Goal: Task Accomplishment & Management: Use online tool/utility

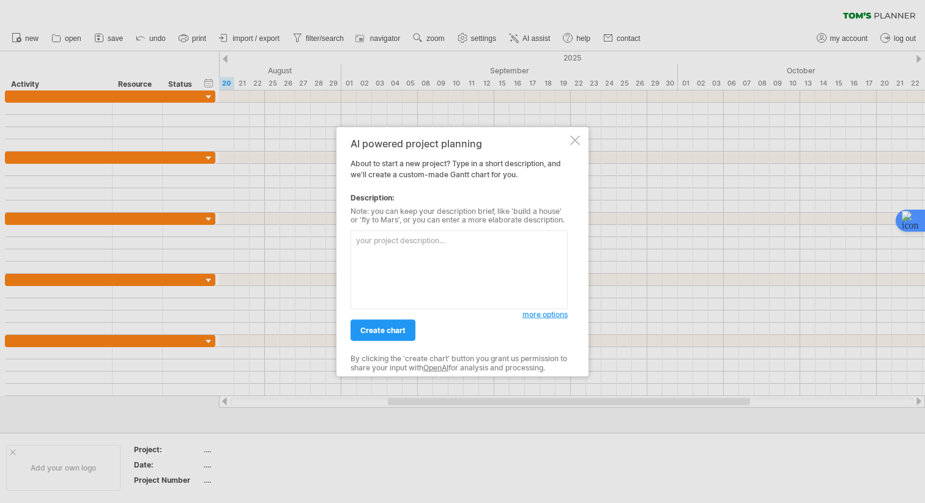
click at [421, 250] on textarea at bounding box center [458, 270] width 217 height 79
paste textarea "📋 loremips dolo（sit） ame：cons (a 6 e – s 2 d) eiusmod（t 1 i） utla / etdolore / …"
type textarea "📋 loremips dolo（sit） ame：cons (a 6 e – s 2 d) eiusmod（t 1 i） utla / etdolore / …"
click at [382, 335] on link "create chart" at bounding box center [382, 330] width 65 height 21
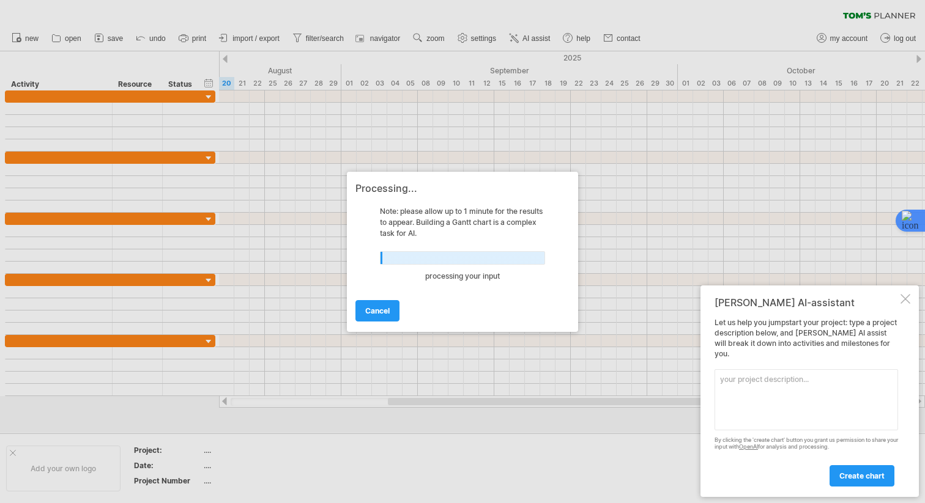
click at [908, 304] on div at bounding box center [905, 299] width 10 height 10
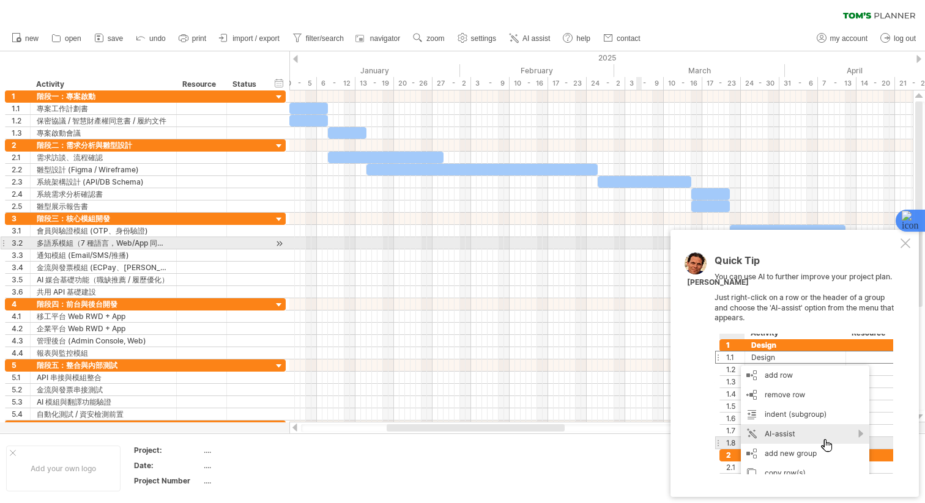
click at [906, 241] on div at bounding box center [905, 244] width 10 height 10
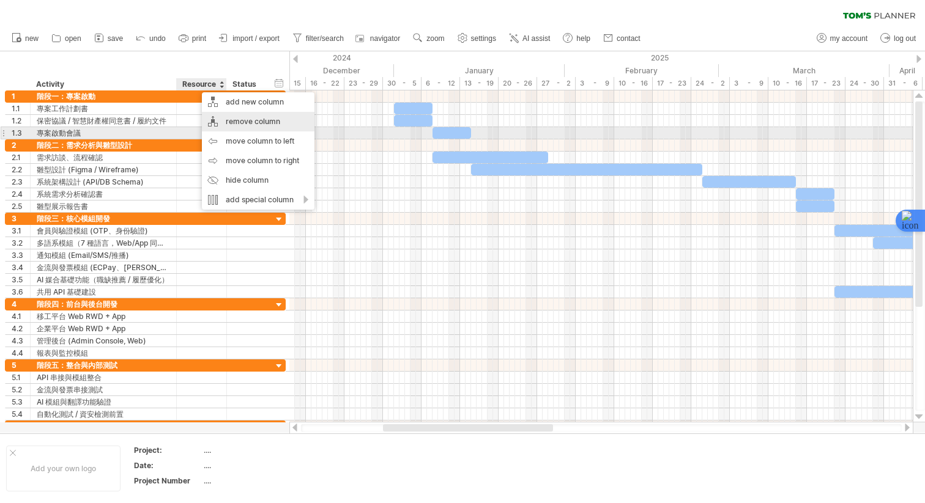
click at [259, 127] on div "remove column" at bounding box center [258, 122] width 113 height 20
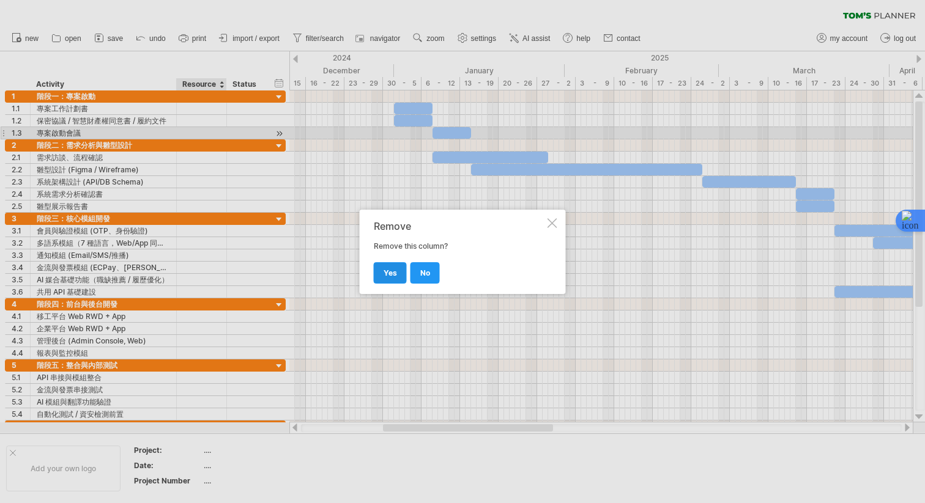
click at [388, 274] on span "yes" at bounding box center [390, 273] width 13 height 9
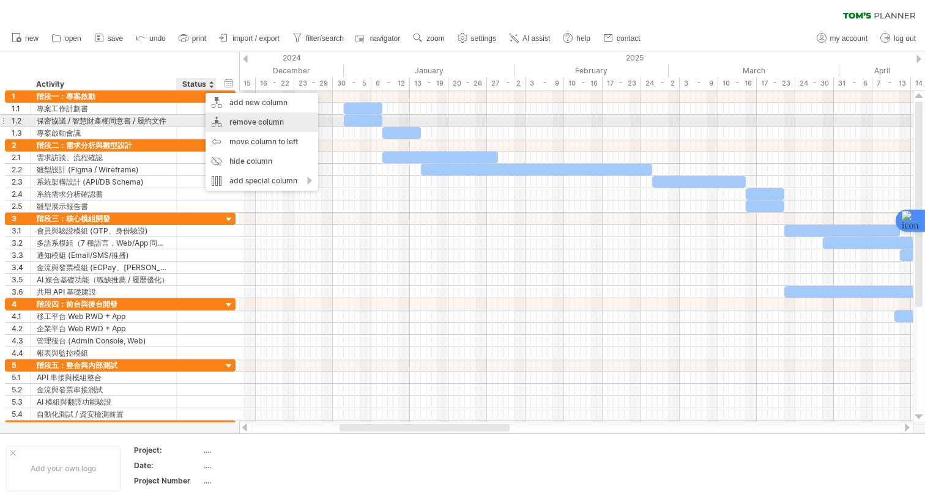
click at [226, 120] on div "remove column" at bounding box center [262, 123] width 113 height 20
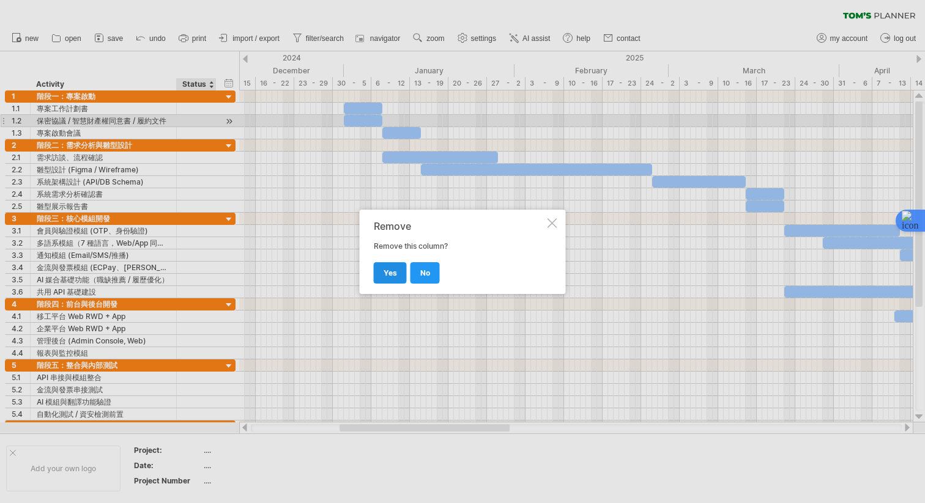
click at [380, 275] on link "yes" at bounding box center [390, 272] width 33 height 21
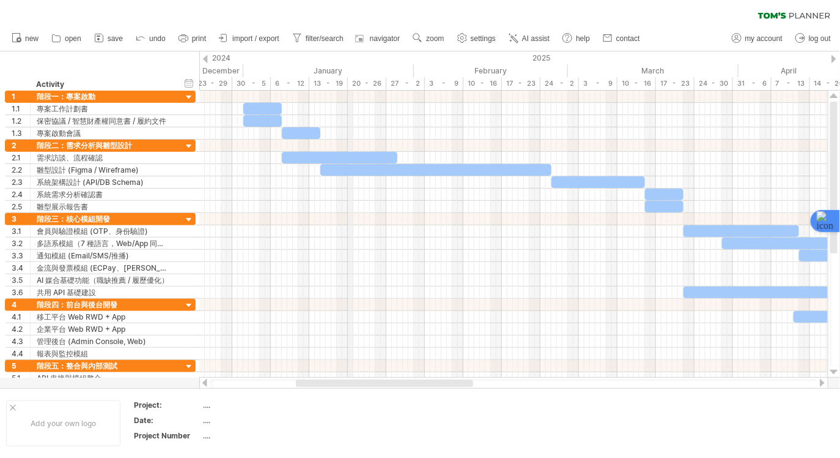
click at [352, 68] on div "January" at bounding box center [328, 70] width 171 height 13
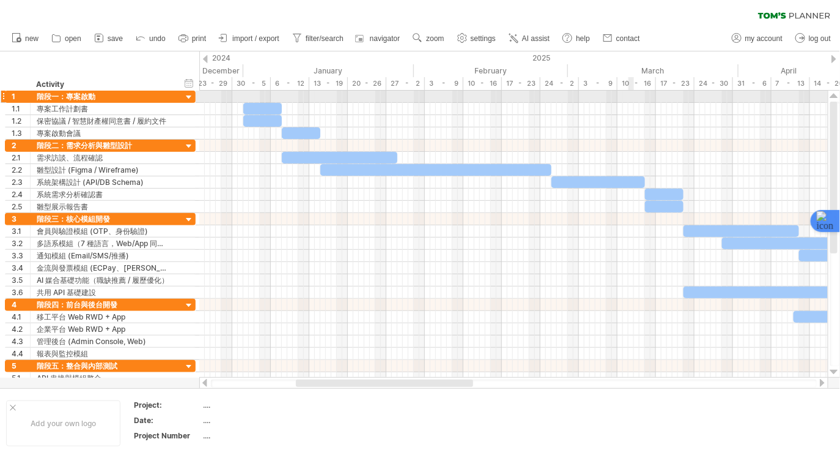
click at [634, 94] on div at bounding box center [513, 97] width 629 height 12
click at [335, 101] on div "timeline settings" at bounding box center [336, 98] width 91 height 20
select select "*"
select select "**"
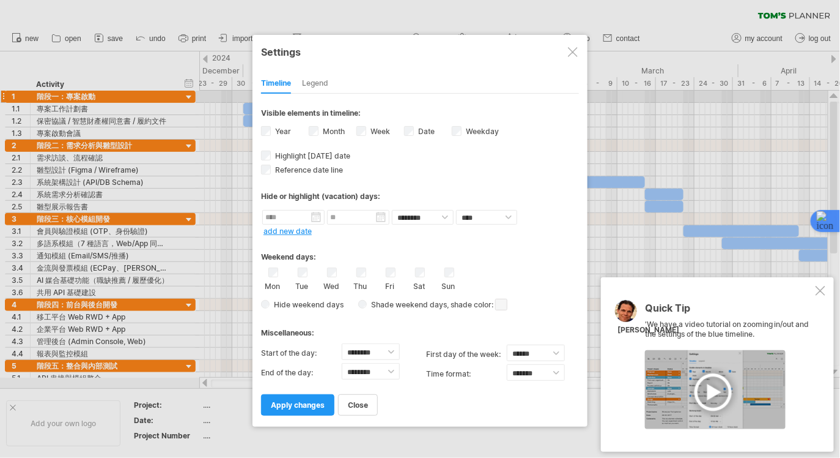
click at [574, 50] on div at bounding box center [573, 52] width 10 height 10
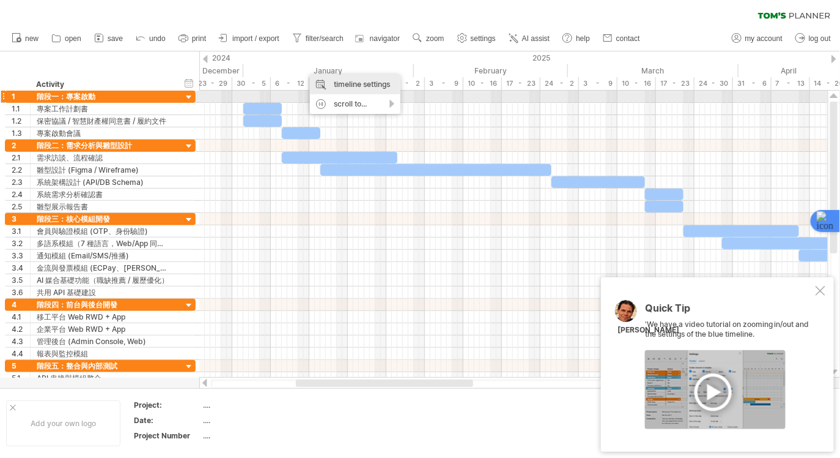
click at [351, 89] on div "timeline settings" at bounding box center [355, 85] width 91 height 20
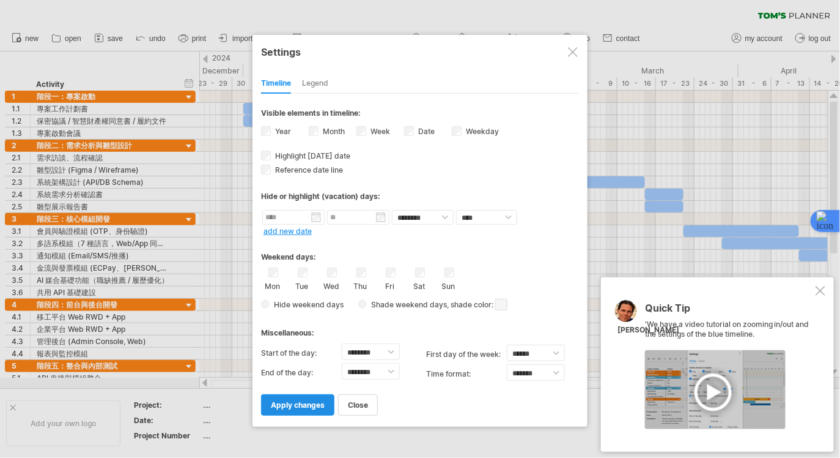
click at [309, 402] on span "apply changes" at bounding box center [298, 404] width 54 height 9
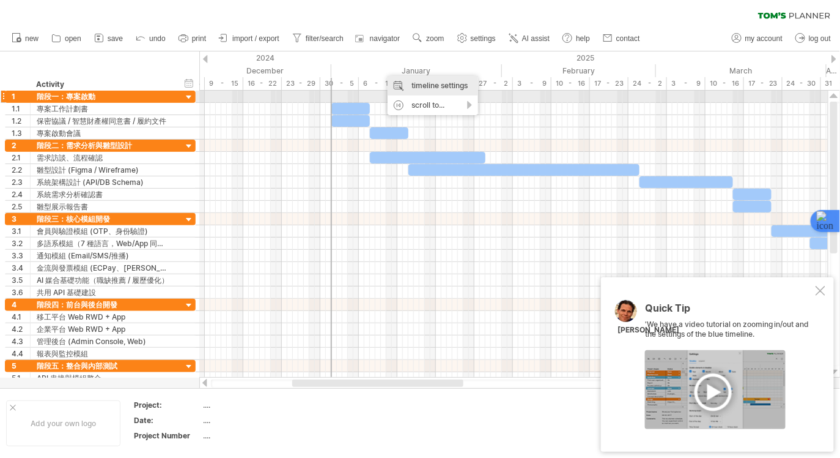
click at [423, 91] on div "timeline settings" at bounding box center [433, 86] width 91 height 20
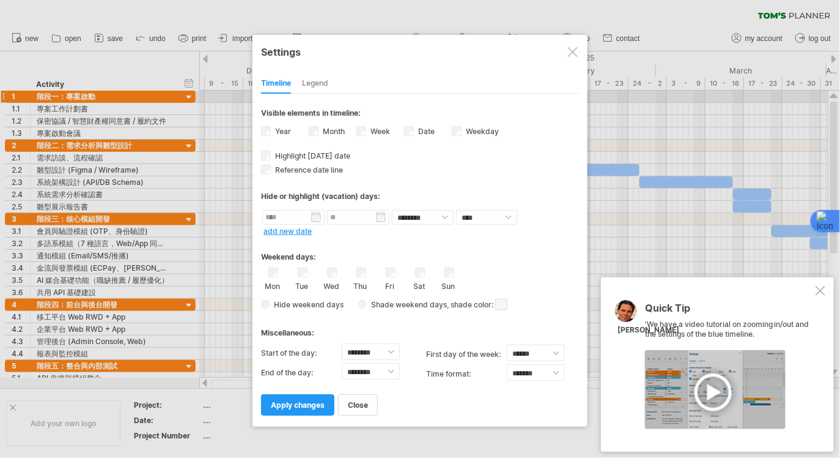
click at [371, 128] on label "Week visibility of weeknumbers Currently there is not enough space horizontally…" at bounding box center [379, 131] width 22 height 9
click at [294, 402] on span "apply changes" at bounding box center [298, 404] width 54 height 9
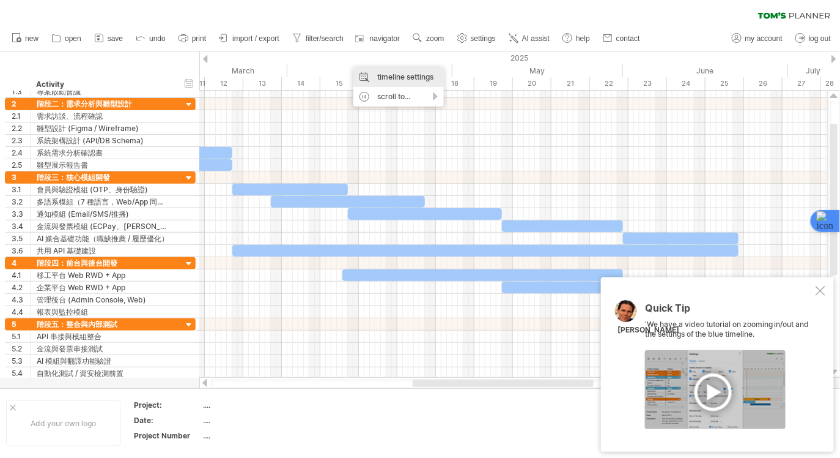
click at [377, 79] on div "timeline settings" at bounding box center [399, 77] width 91 height 20
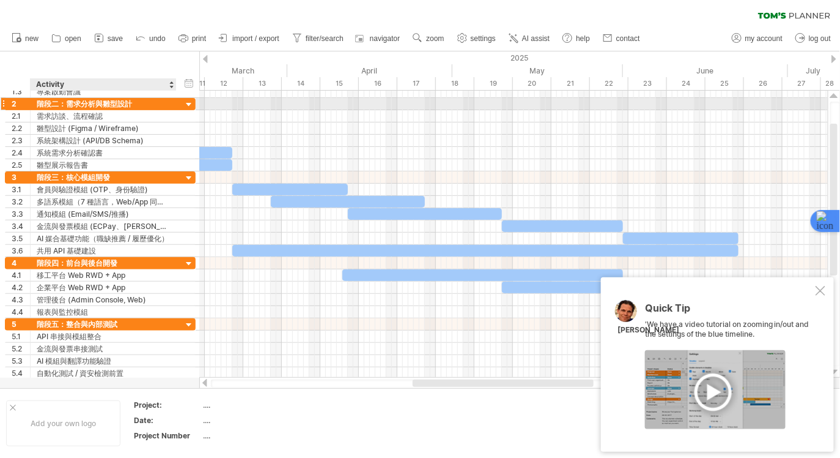
click at [140, 100] on div "階段二：需求分析與雛型設計" at bounding box center [103, 104] width 133 height 12
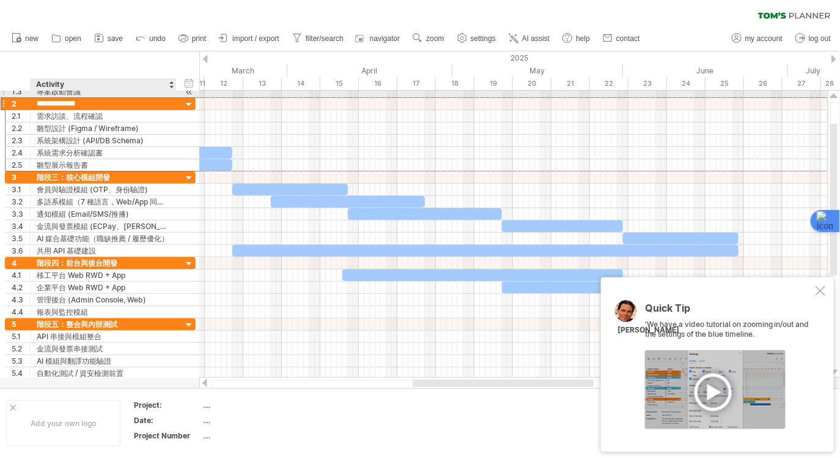
click at [132, 90] on div "Activity" at bounding box center [102, 84] width 133 height 12
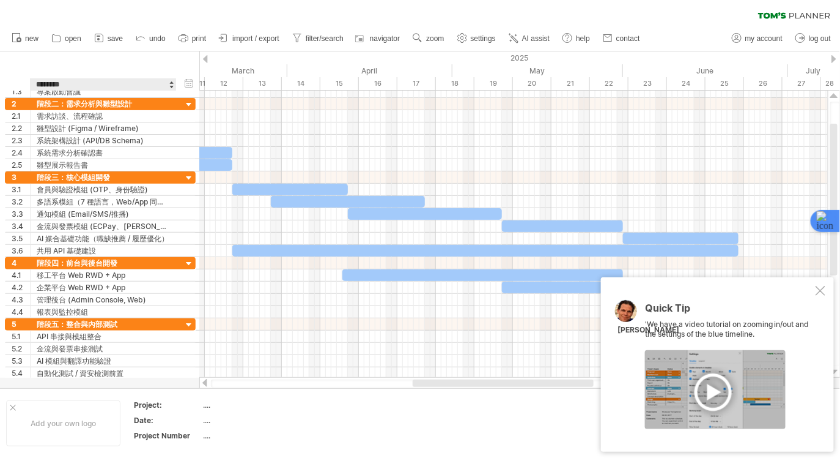
click at [122, 51] on div "hide start/end/duration show start/end/duration ******** Activity" at bounding box center [99, 70] width 199 height 39
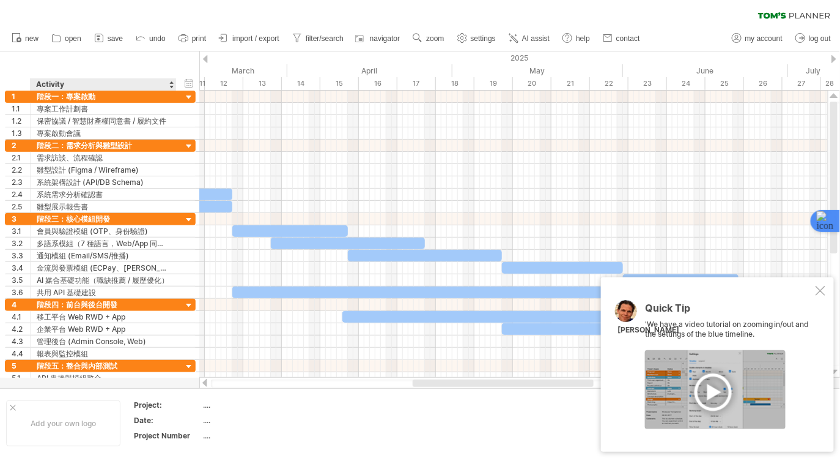
click at [116, 86] on div "Activity" at bounding box center [102, 84] width 133 height 12
click at [169, 84] on div "******** Activity" at bounding box center [103, 84] width 146 height 12
click at [172, 81] on div at bounding box center [171, 84] width 5 height 12
click at [164, 68] on div "hide start/end/duration show start/end/duration ******** Activity" at bounding box center [99, 70] width 199 height 39
click at [818, 298] on div "Quick Tip 'We have a video tutorial on zooming in/out and the settings of the b…" at bounding box center [717, 364] width 233 height 174
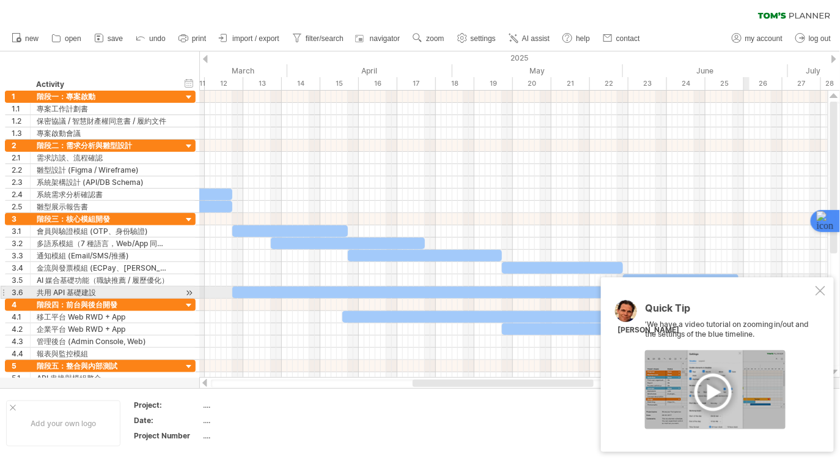
click at [820, 291] on div at bounding box center [821, 291] width 10 height 10
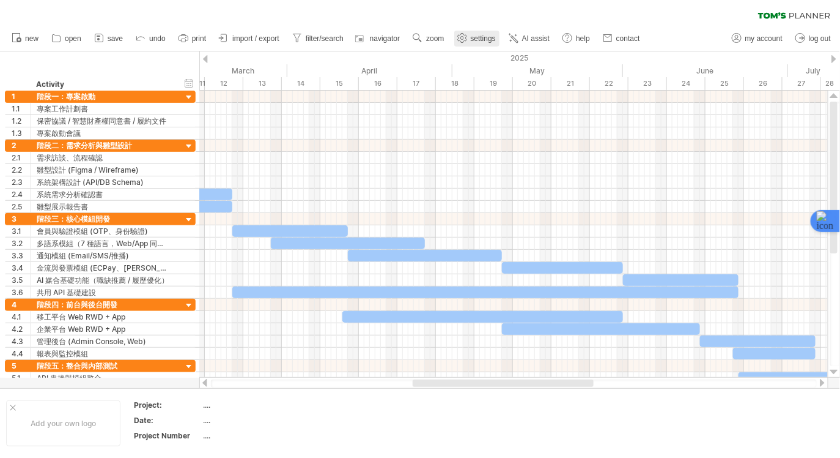
click at [496, 43] on span "settings" at bounding box center [483, 38] width 25 height 9
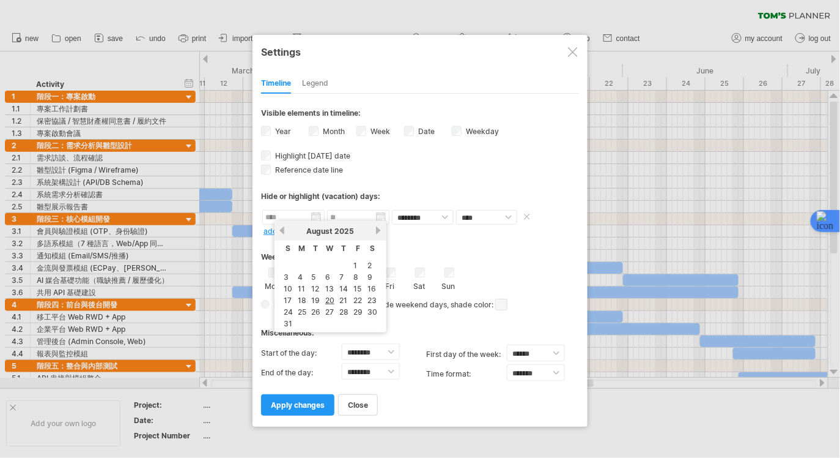
click at [308, 218] on input "text" at bounding box center [293, 217] width 62 height 15
click at [308, 217] on input "text" at bounding box center [293, 217] width 62 height 15
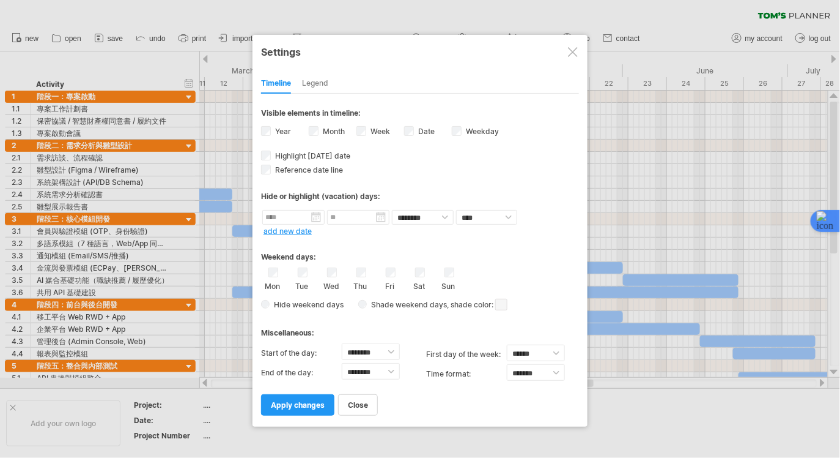
click at [454, 196] on div "Hide or highlight (vacation) days:" at bounding box center [420, 195] width 318 height 9
click at [576, 53] on div at bounding box center [573, 52] width 10 height 10
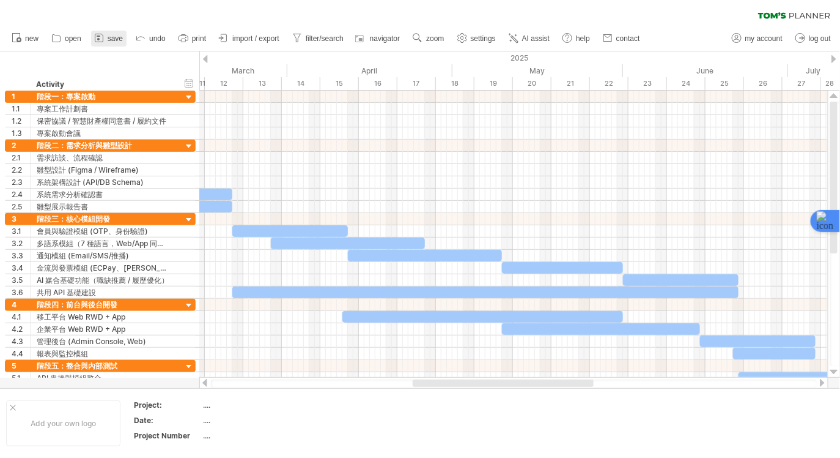
click at [116, 42] on span "save" at bounding box center [115, 38] width 15 height 9
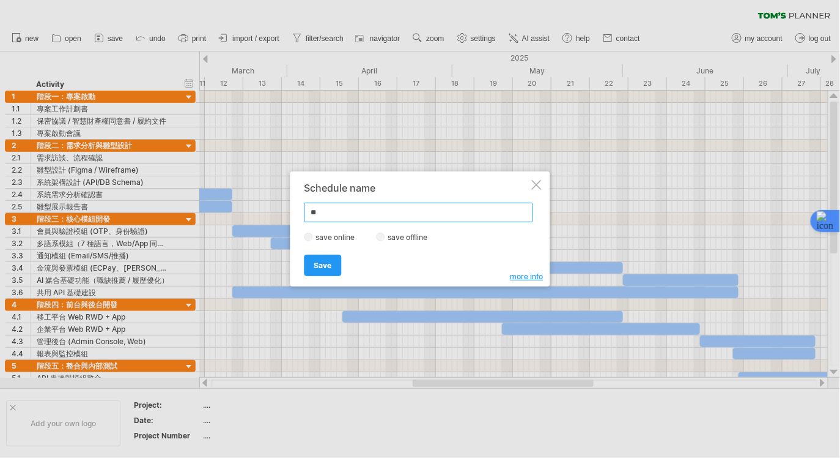
type input "*"
type input "****"
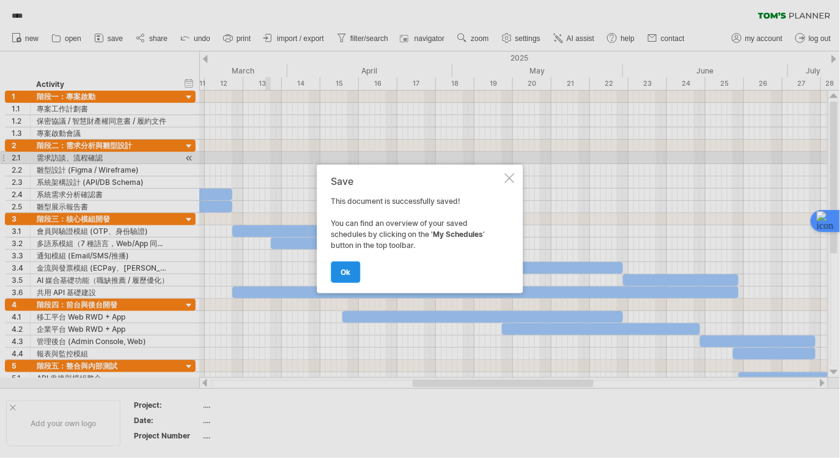
click at [346, 268] on span "ok" at bounding box center [346, 271] width 10 height 9
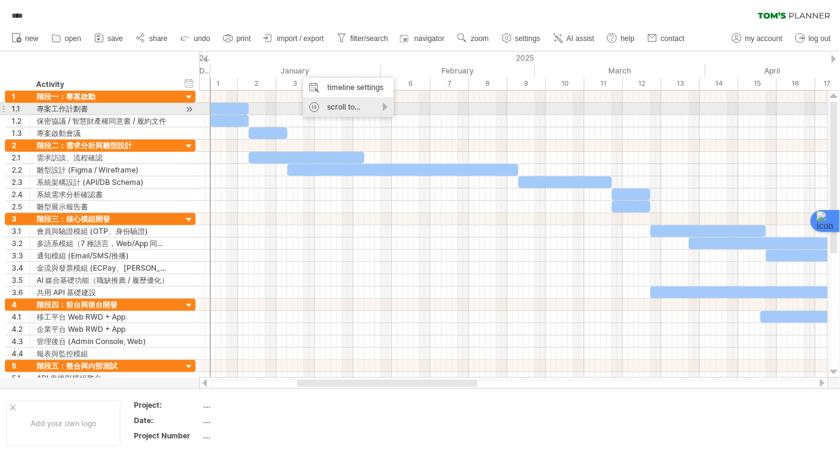
click at [336, 112] on div "scroll to..." at bounding box center [348, 107] width 91 height 20
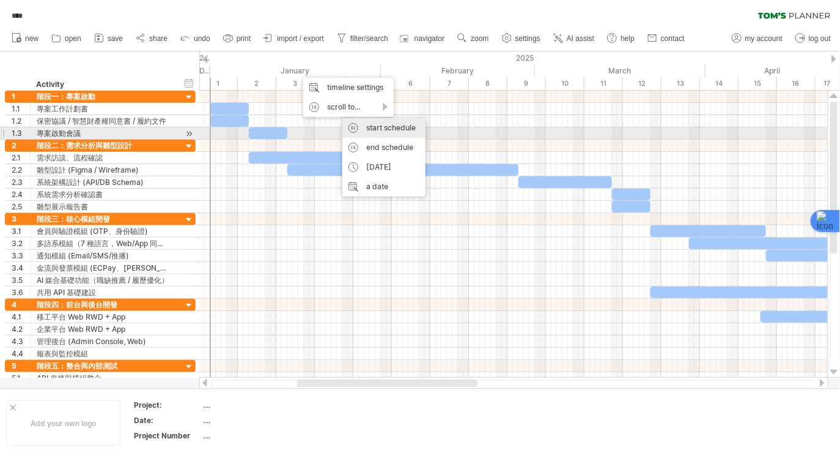
click at [368, 134] on div "start schedule" at bounding box center [384, 128] width 83 height 20
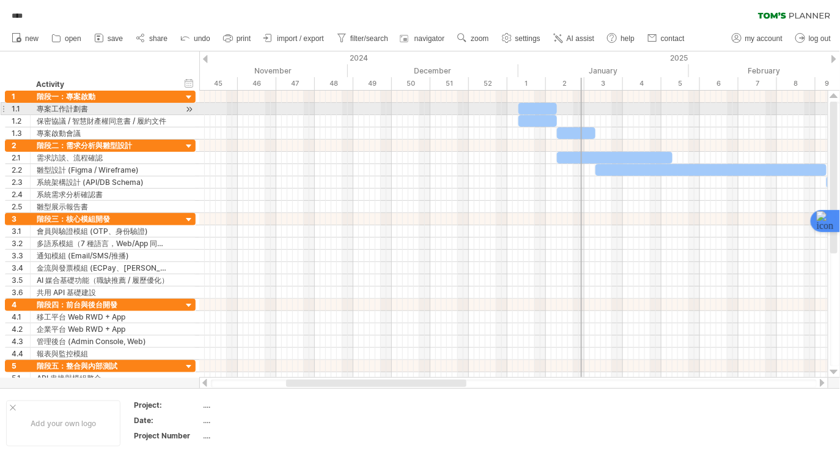
drag, startPoint x: 517, startPoint y: 95, endPoint x: 582, endPoint y: 105, distance: 64.9
click at [582, 105] on div at bounding box center [513, 234] width 629 height 287
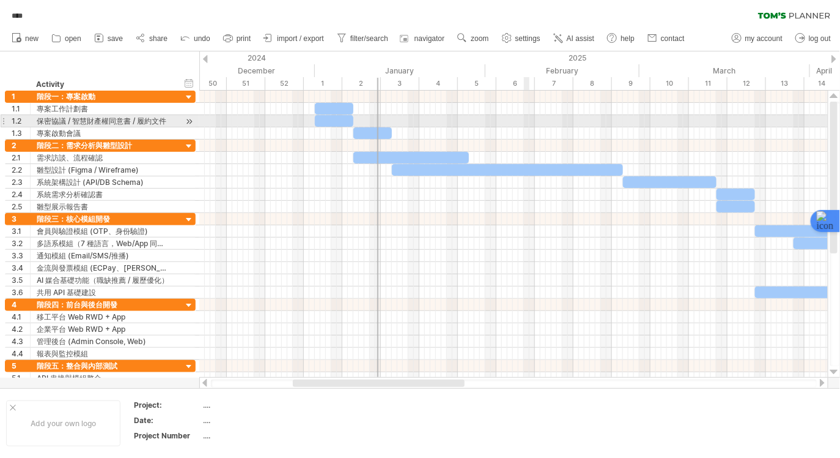
click at [529, 117] on div at bounding box center [513, 121] width 629 height 12
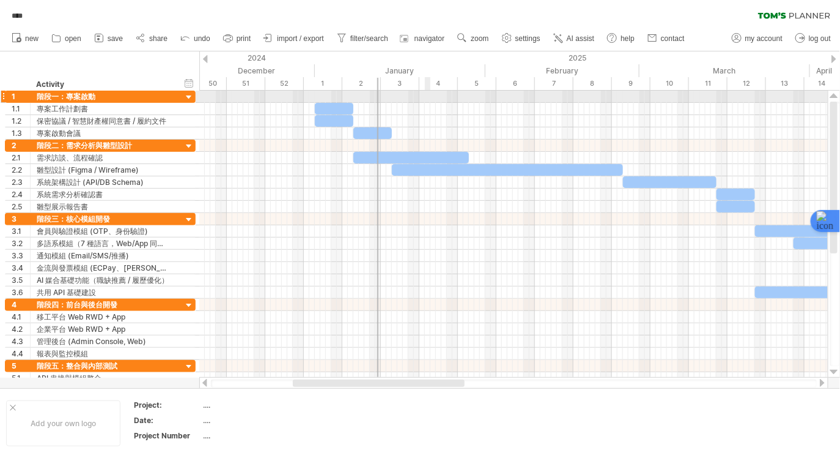
click at [424, 98] on div at bounding box center [513, 97] width 629 height 12
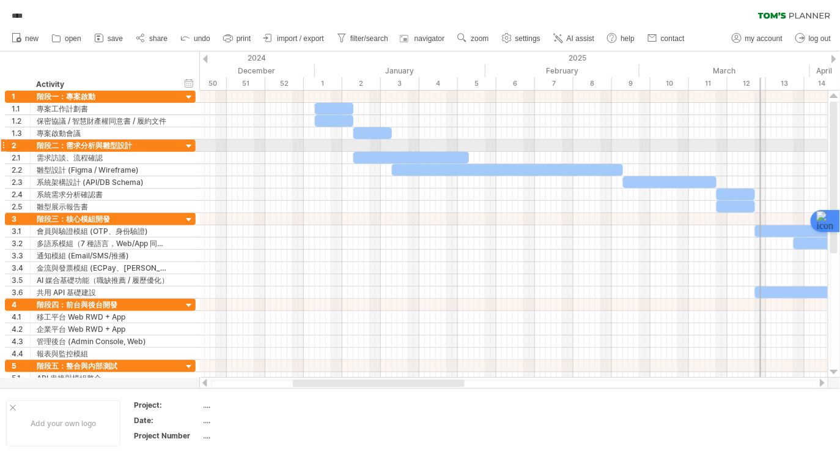
drag, startPoint x: 377, startPoint y: 102, endPoint x: 760, endPoint y: 145, distance: 384.7
click at [760, 145] on div at bounding box center [513, 234] width 629 height 287
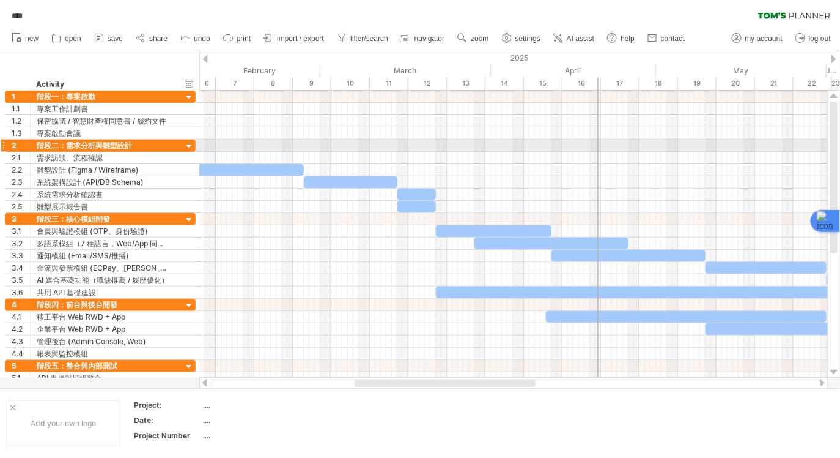
drag, startPoint x: 440, startPoint y: 120, endPoint x: 597, endPoint y: 142, distance: 158.0
click at [597, 142] on div at bounding box center [513, 234] width 629 height 287
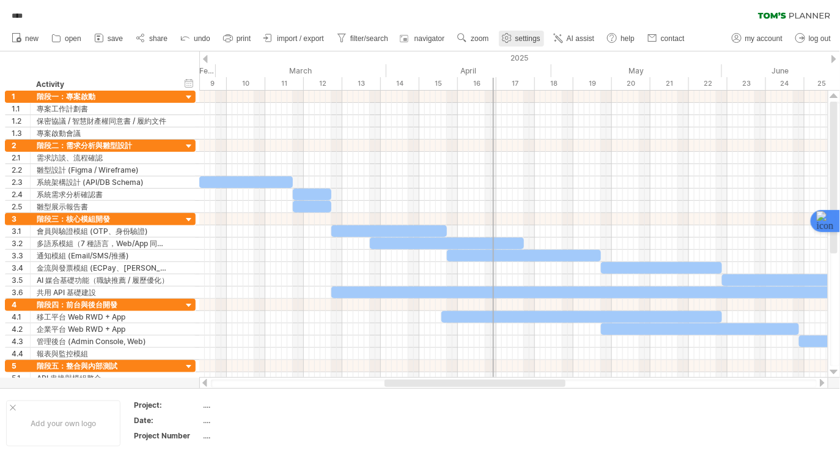
click at [536, 38] on span "settings" at bounding box center [528, 38] width 25 height 9
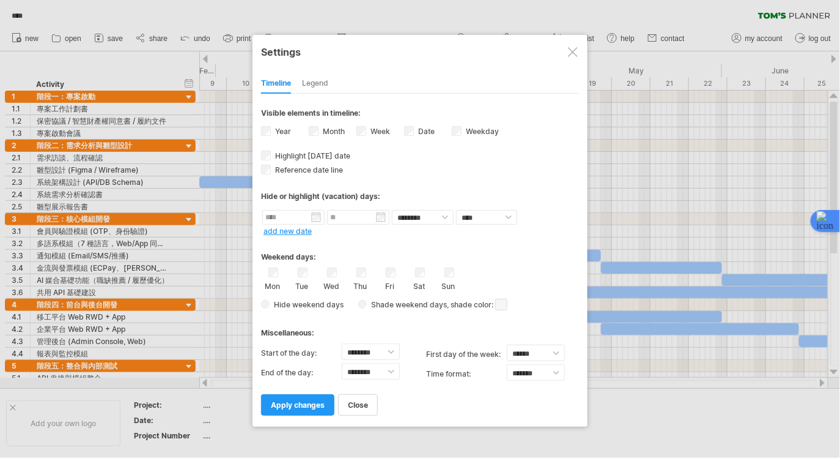
click at [574, 56] on div at bounding box center [573, 52] width 10 height 10
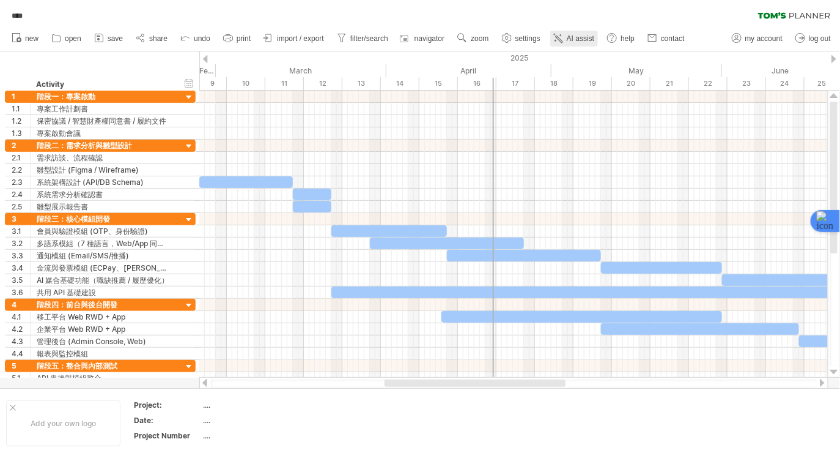
click at [588, 42] on span "AI assist" at bounding box center [581, 38] width 28 height 9
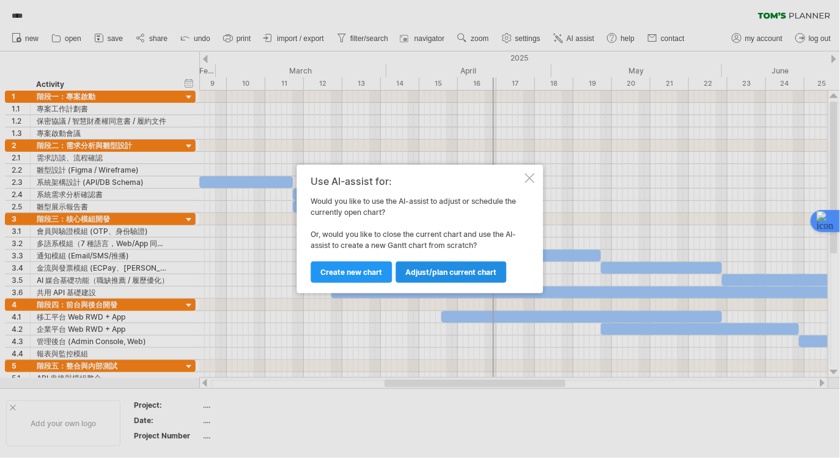
click at [418, 276] on span "Adjust/plan current chart" at bounding box center [451, 271] width 91 height 9
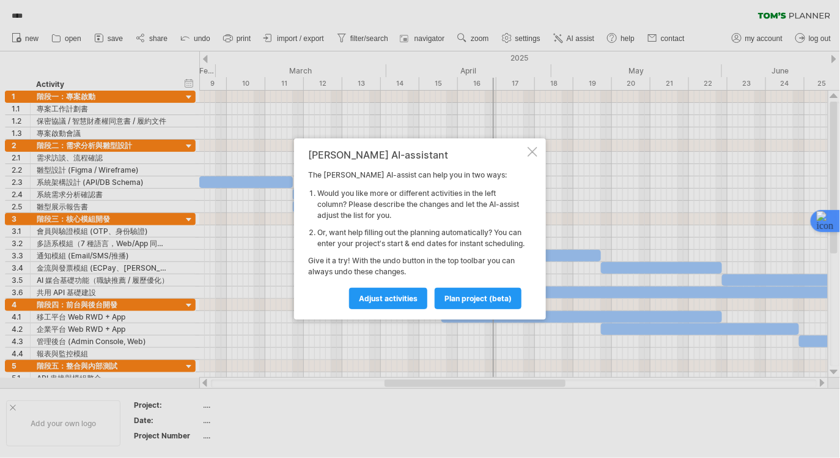
click at [533, 147] on div at bounding box center [533, 152] width 10 height 10
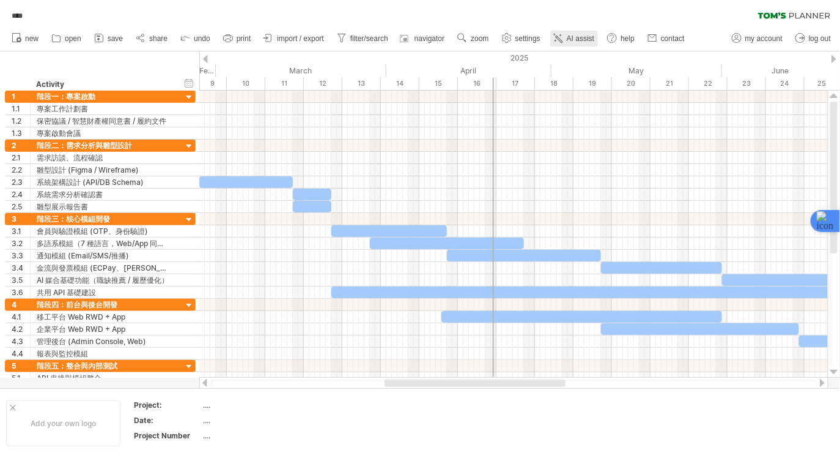
click at [585, 40] on span "AI assist" at bounding box center [581, 38] width 28 height 9
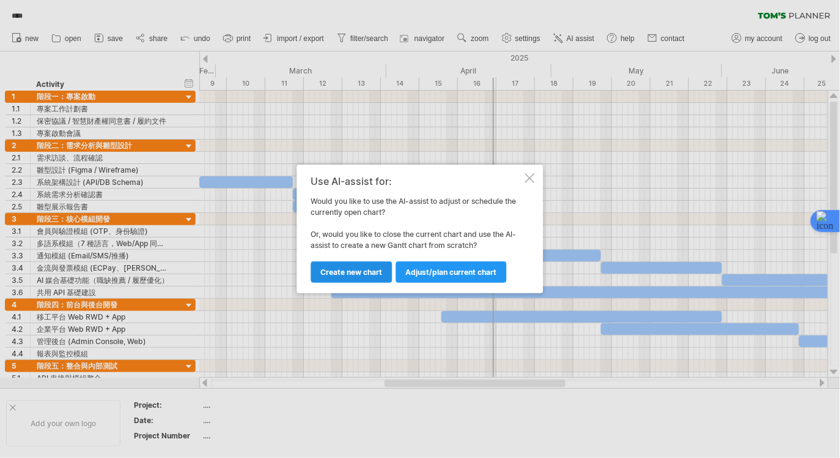
click at [346, 281] on link "Create new chart" at bounding box center [351, 271] width 81 height 21
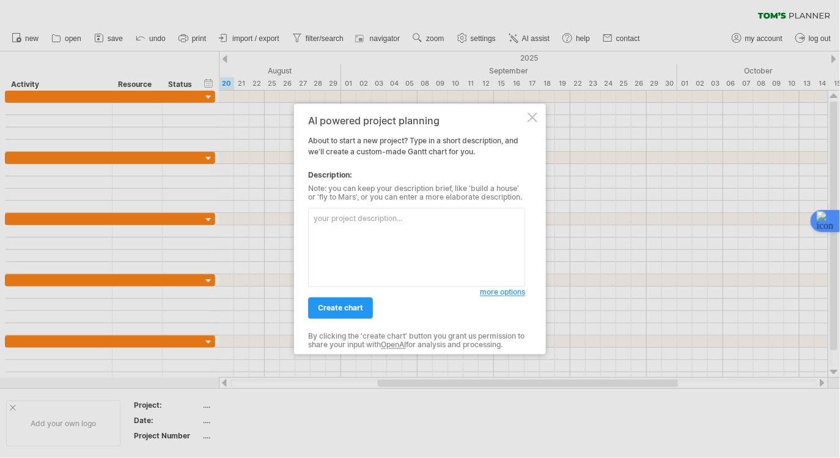
click at [532, 110] on div "AI powered project planning About to start a new project? Type in a short descr…" at bounding box center [420, 229] width 252 height 250
click at [532, 113] on div at bounding box center [533, 118] width 10 height 10
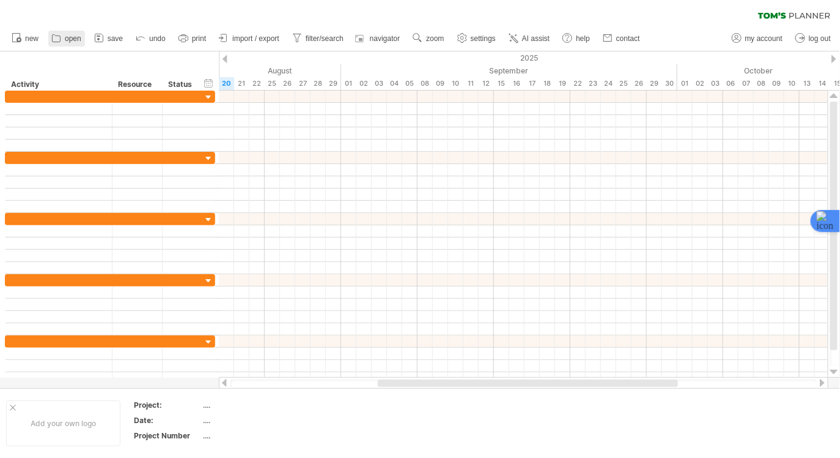
click at [72, 43] on span "open" at bounding box center [73, 38] width 17 height 9
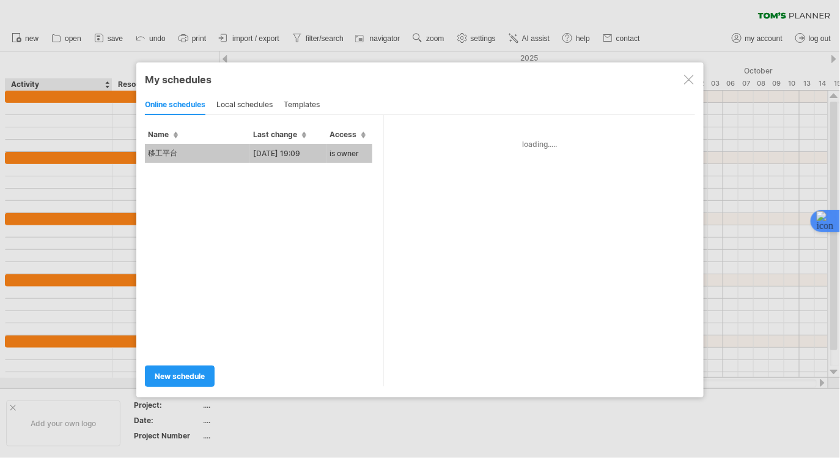
type input "****"
type input "**********"
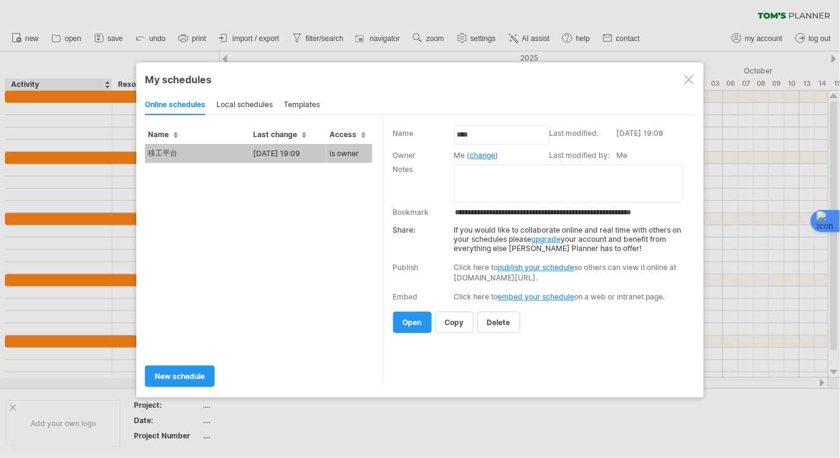
click at [232, 156] on td "移工平台" at bounding box center [197, 153] width 105 height 19
click at [232, 156] on div "Trying to reach [DOMAIN_NAME] Connected again... 0% clear filter new" at bounding box center [420, 229] width 840 height 458
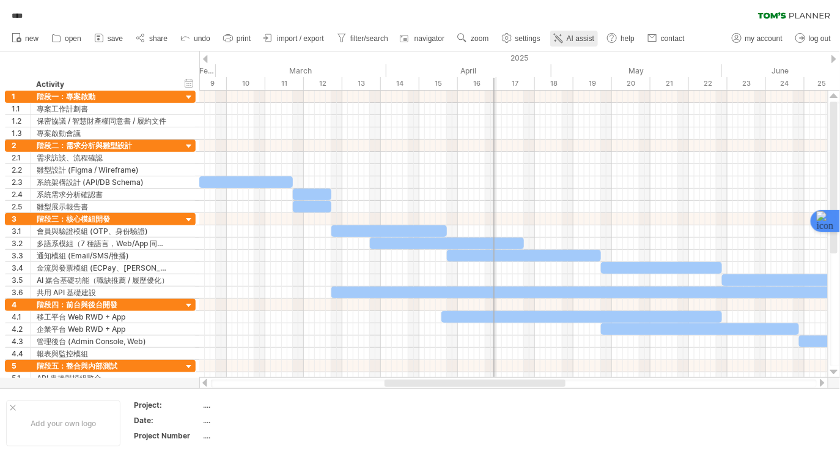
click at [595, 37] on span "AI assist" at bounding box center [581, 38] width 28 height 9
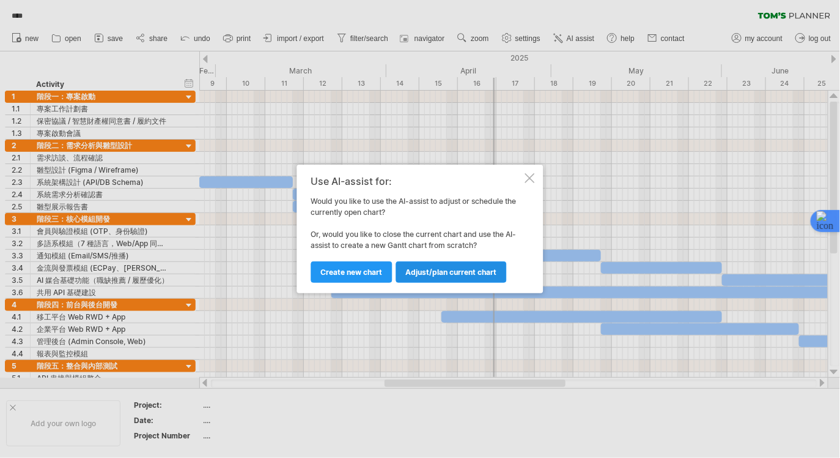
click at [444, 264] on link "Adjust/plan current chart" at bounding box center [451, 271] width 111 height 21
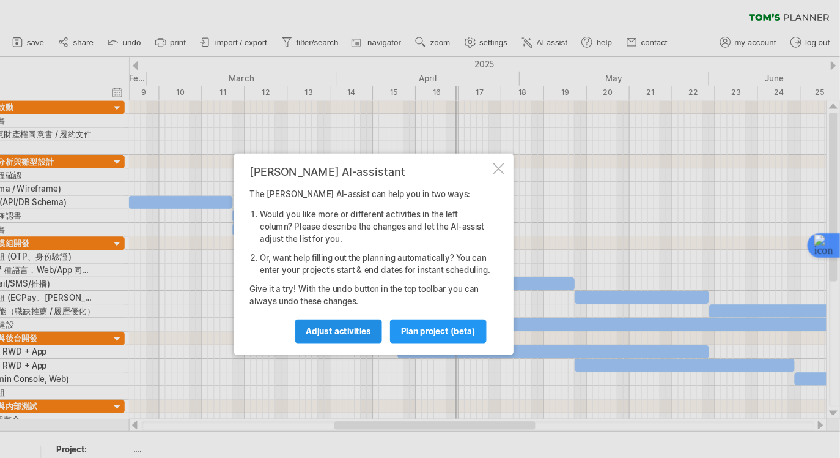
click at [420, 309] on link "Adjust activities" at bounding box center [388, 297] width 78 height 21
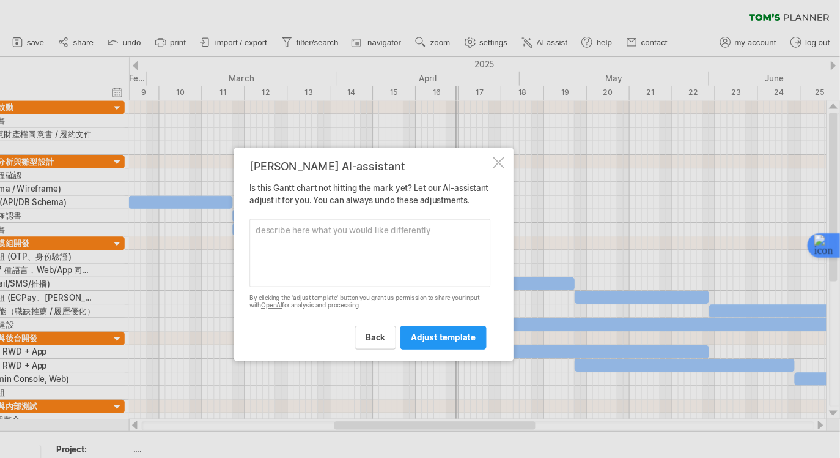
click at [455, 232] on textarea at bounding box center [416, 227] width 217 height 61
type textarea "我"
type textarea "j"
type textarea "開"
type textarea "任務開始時間是從[DATE]號開始"
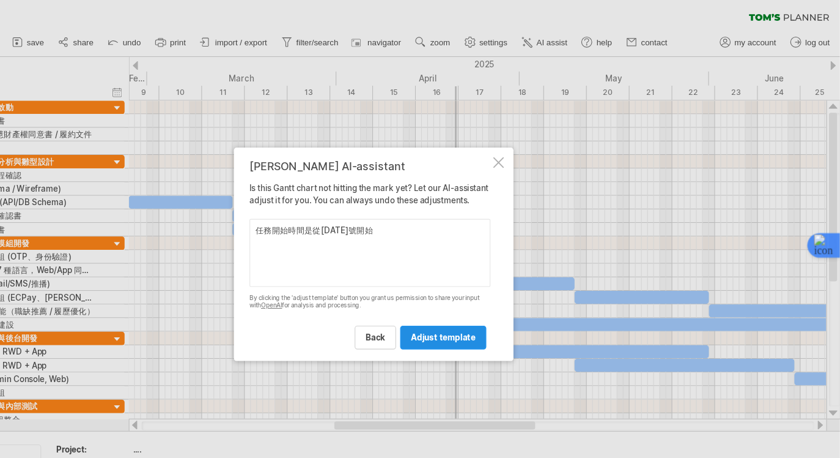
click at [490, 308] on span "adjust template" at bounding box center [483, 303] width 58 height 9
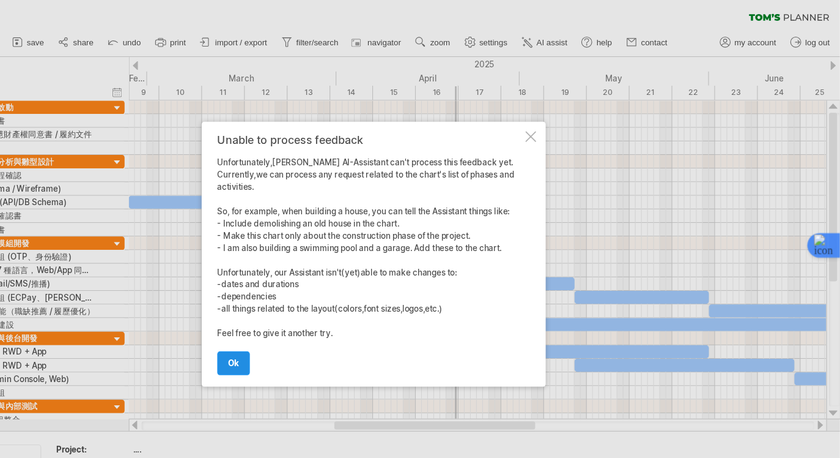
click at [297, 322] on span "ok" at bounding box center [294, 326] width 10 height 9
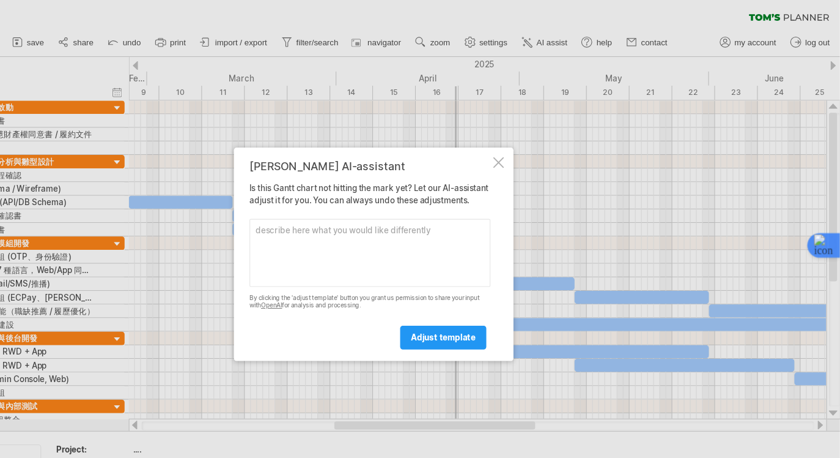
click at [536, 142] on div at bounding box center [533, 146] width 10 height 10
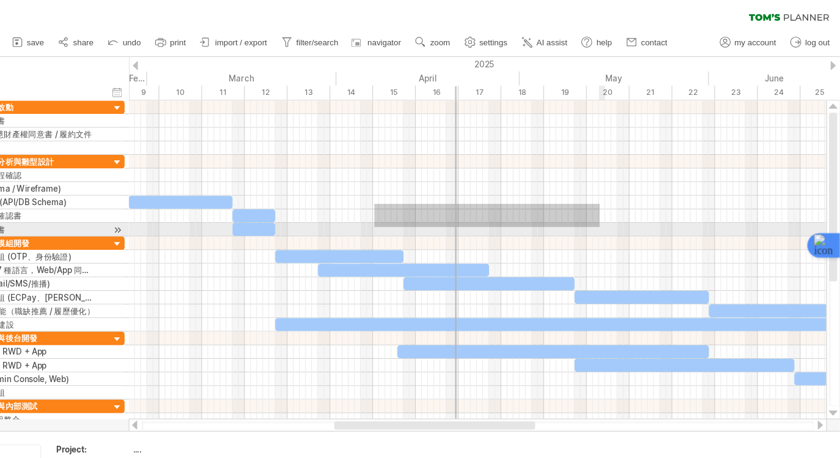
drag, startPoint x: 423, startPoint y: 183, endPoint x: 624, endPoint y: 204, distance: 202.3
click at [624, 204] on div at bounding box center [513, 175] width 629 height 73
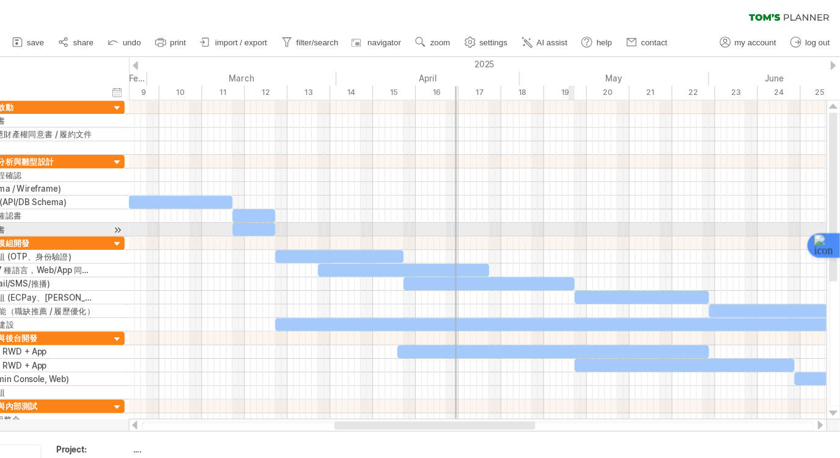
click at [596, 204] on div at bounding box center [513, 207] width 629 height 12
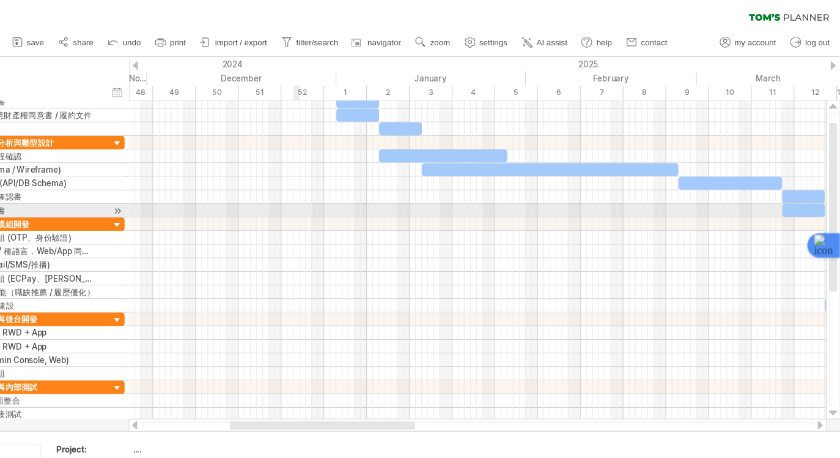
click at [352, 211] on div at bounding box center [513, 214] width 629 height 12
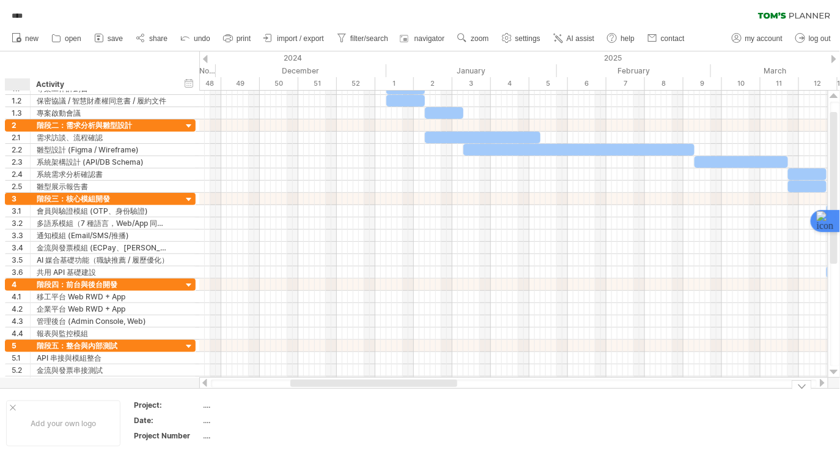
click at [14, 399] on td "Add your own logo" at bounding box center [63, 422] width 127 height 47
click at [14, 404] on div "Add your own logo" at bounding box center [63, 423] width 114 height 46
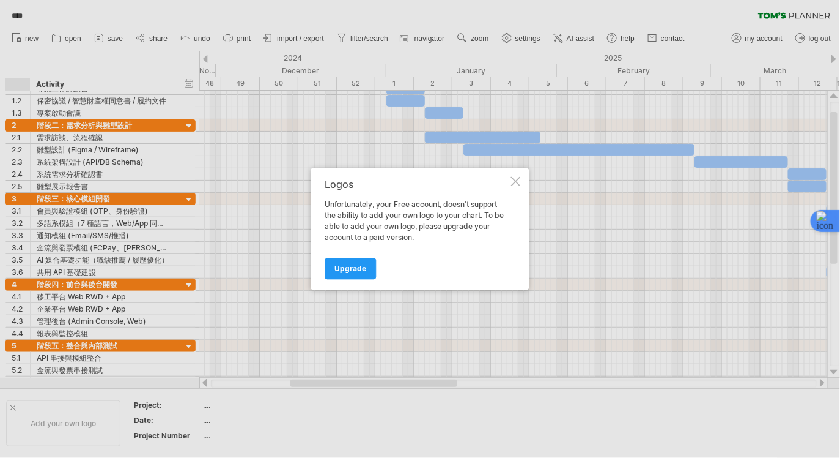
click at [511, 180] on div at bounding box center [516, 182] width 10 height 10
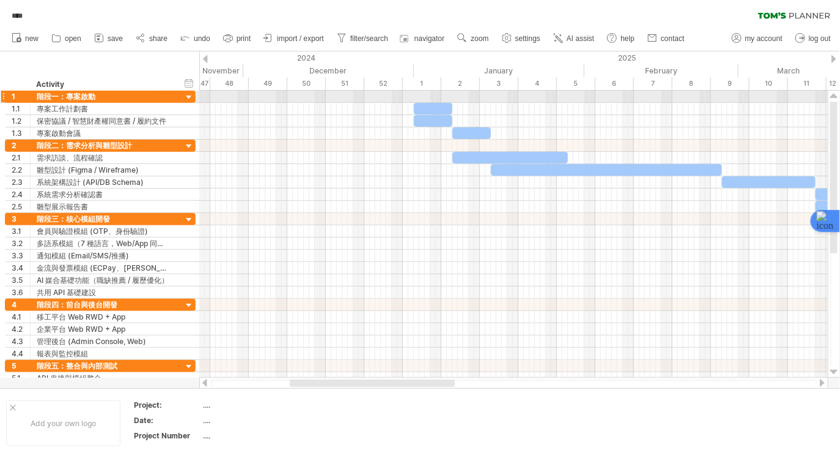
click at [188, 97] on div at bounding box center [189, 98] width 12 height 12
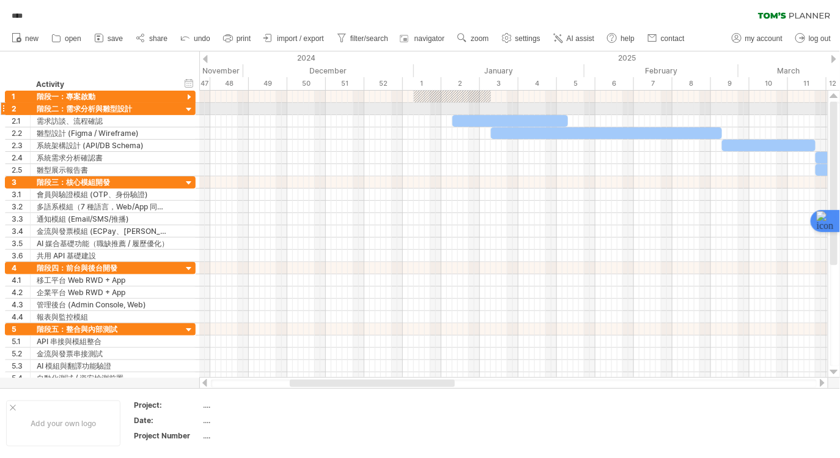
click at [189, 108] on div at bounding box center [189, 110] width 12 height 12
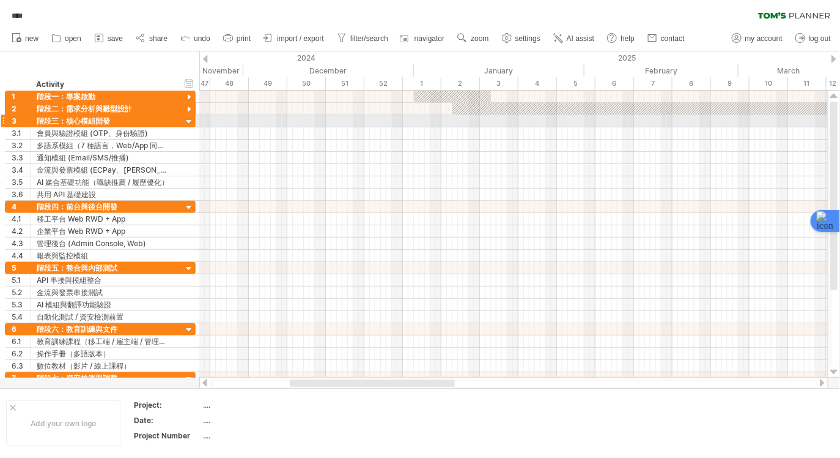
click at [189, 125] on div at bounding box center [189, 122] width 12 height 12
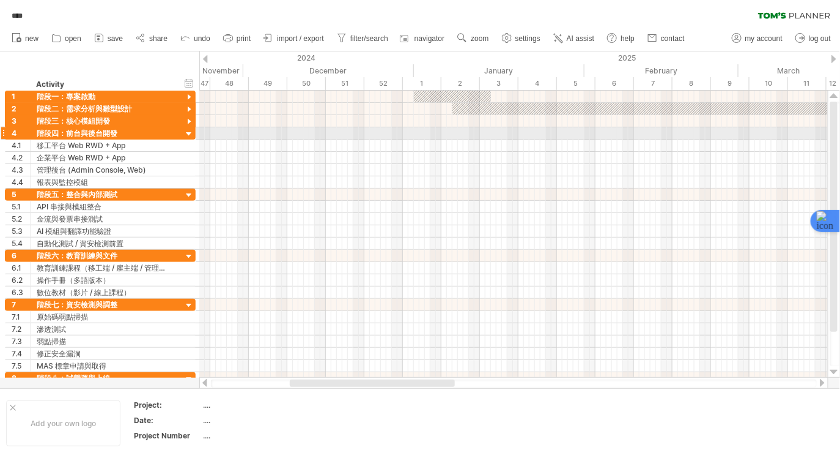
click at [191, 136] on div at bounding box center [189, 134] width 12 height 12
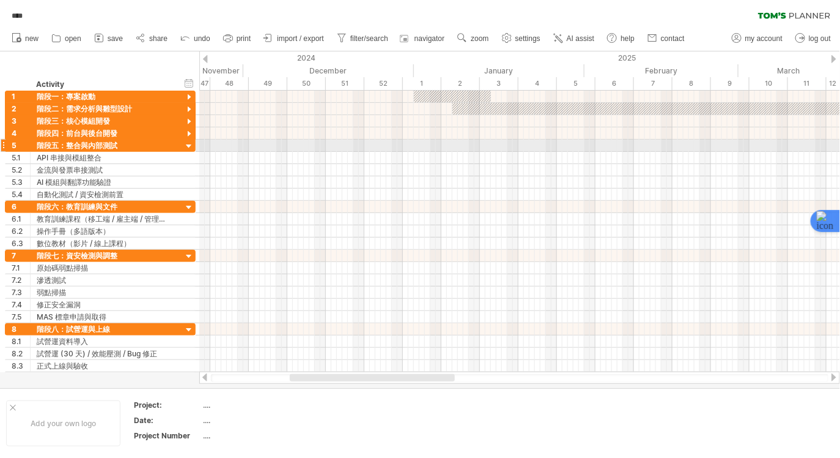
click at [191, 147] on div at bounding box center [189, 147] width 12 height 12
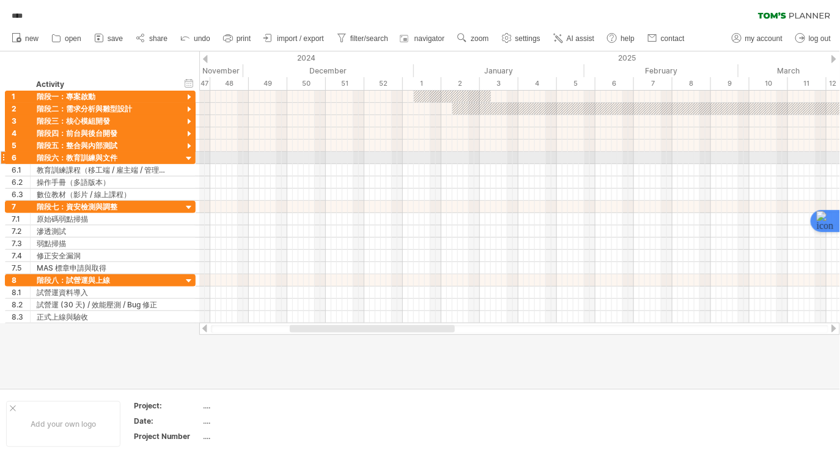
click at [189, 159] on div at bounding box center [189, 159] width 12 height 12
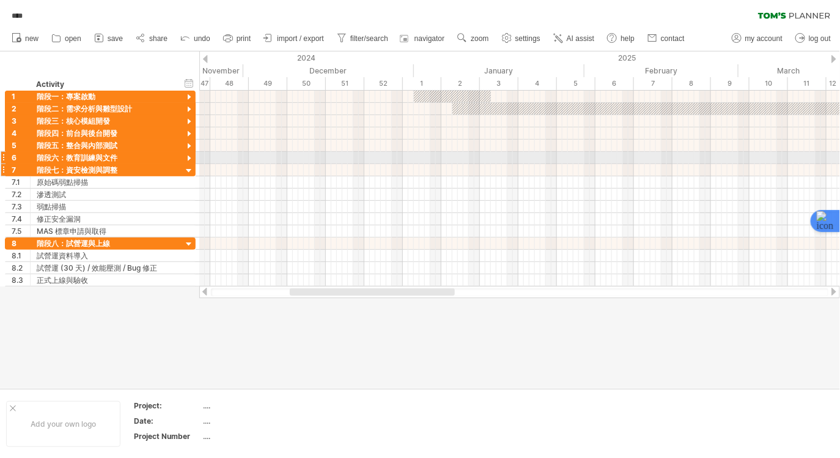
click at [189, 168] on div at bounding box center [189, 171] width 12 height 12
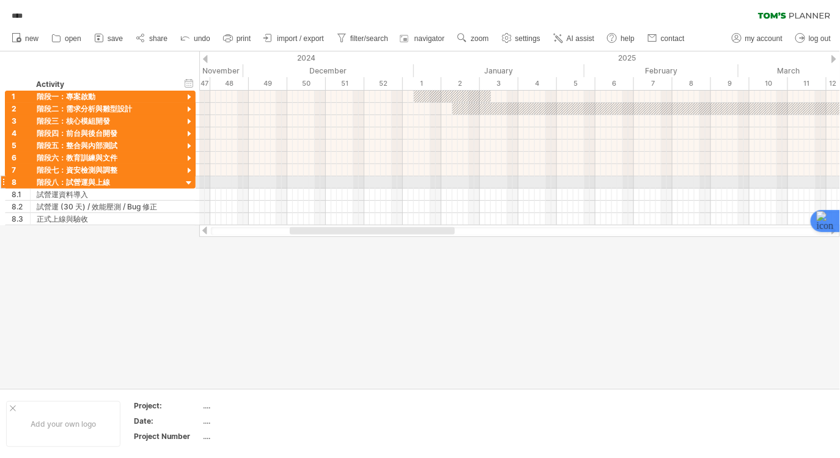
click at [190, 181] on div at bounding box center [189, 183] width 12 height 12
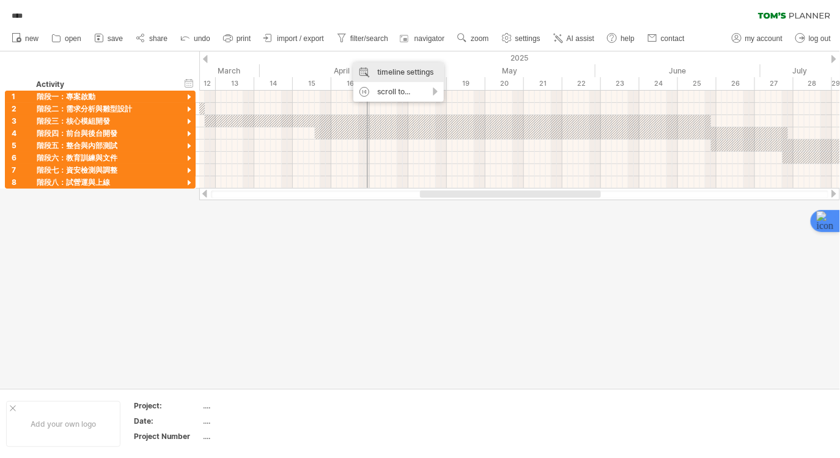
click at [393, 75] on div "timeline settings" at bounding box center [399, 72] width 91 height 20
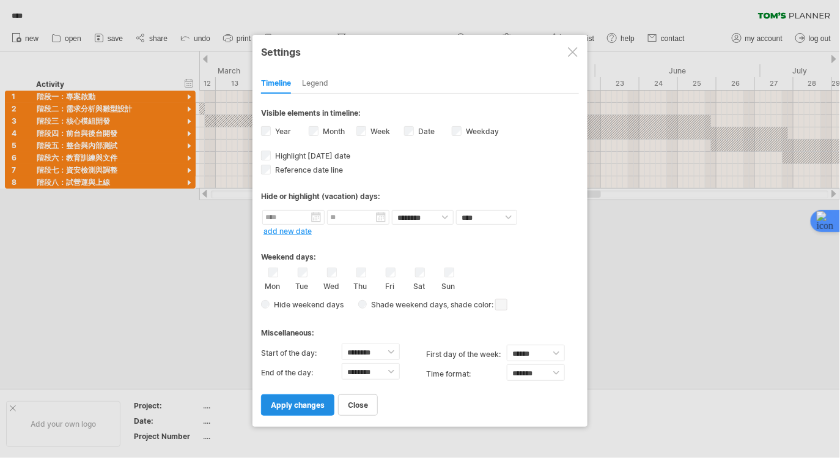
click at [316, 404] on span "apply changes" at bounding box center [298, 404] width 54 height 9
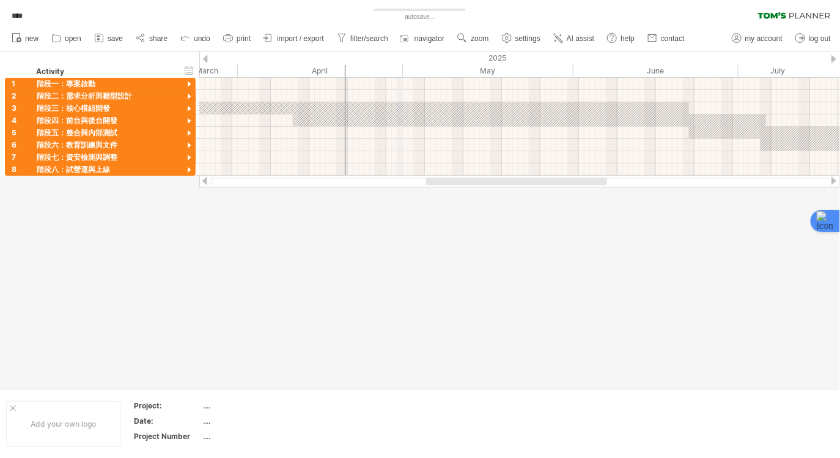
drag, startPoint x: 424, startPoint y: 69, endPoint x: 402, endPoint y: 73, distance: 22.4
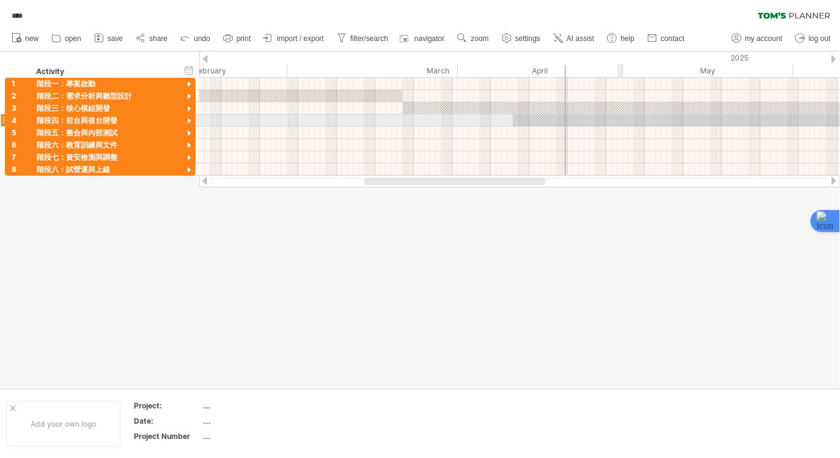
drag, startPoint x: 400, startPoint y: 70, endPoint x: 626, endPoint y: 126, distance: 232.5
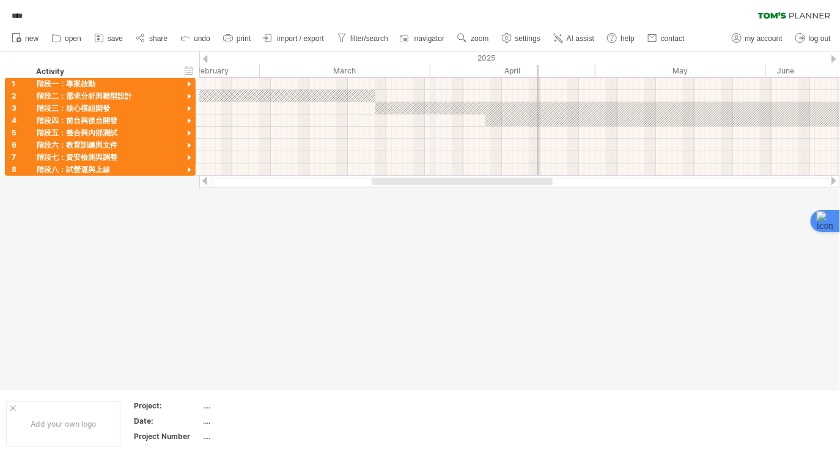
drag, startPoint x: 465, startPoint y: 69, endPoint x: 433, endPoint y: 69, distance: 32.4
click at [433, 69] on div "April" at bounding box center [513, 70] width 165 height 13
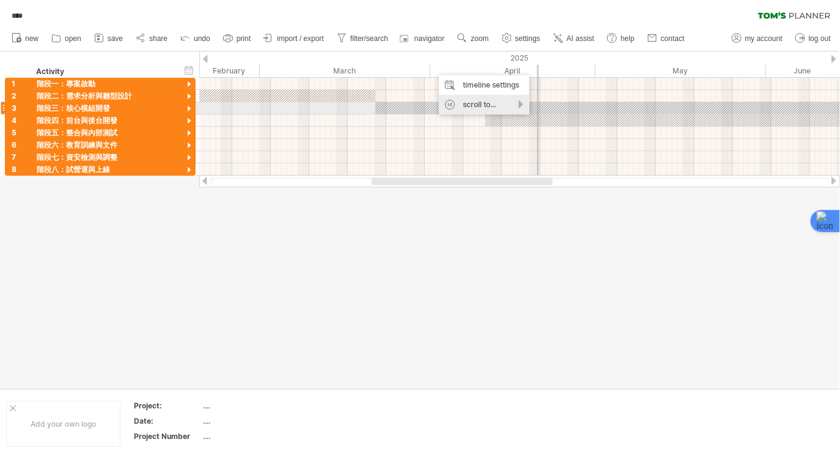
click at [464, 105] on div "scroll to..." at bounding box center [484, 105] width 91 height 20
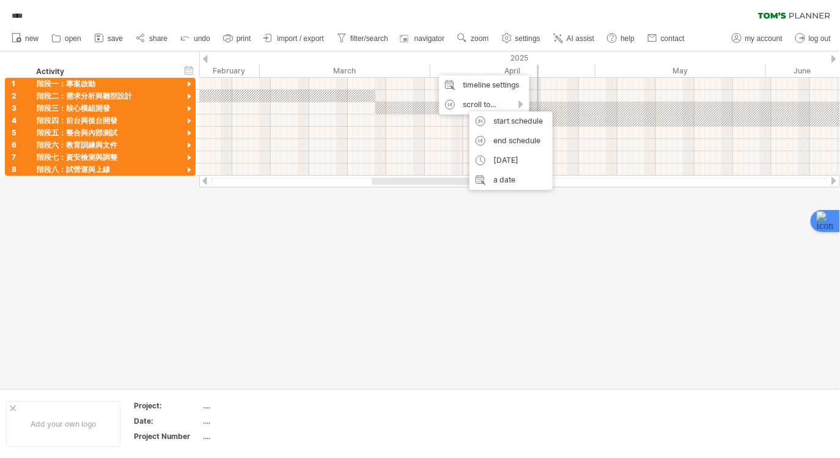
click at [470, 215] on div at bounding box center [420, 219] width 840 height 336
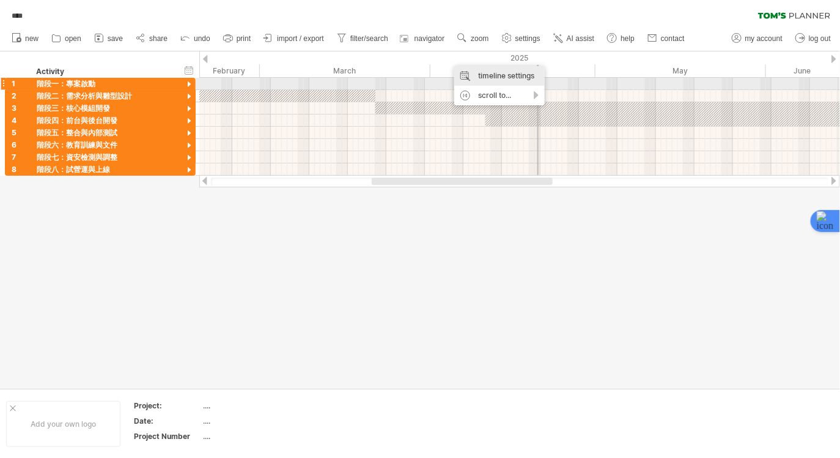
click at [480, 76] on div "timeline settings" at bounding box center [499, 76] width 91 height 20
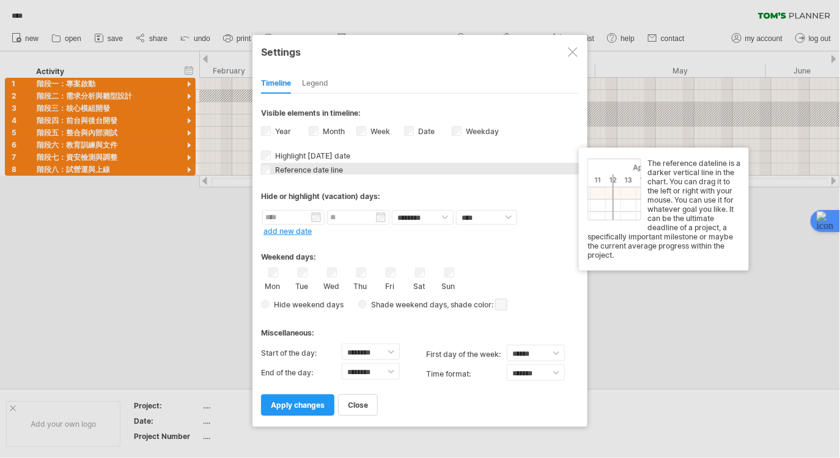
click at [314, 163] on div "Reference date line The reference dateline is a darker vertical line in the cha…" at bounding box center [420, 169] width 318 height 12
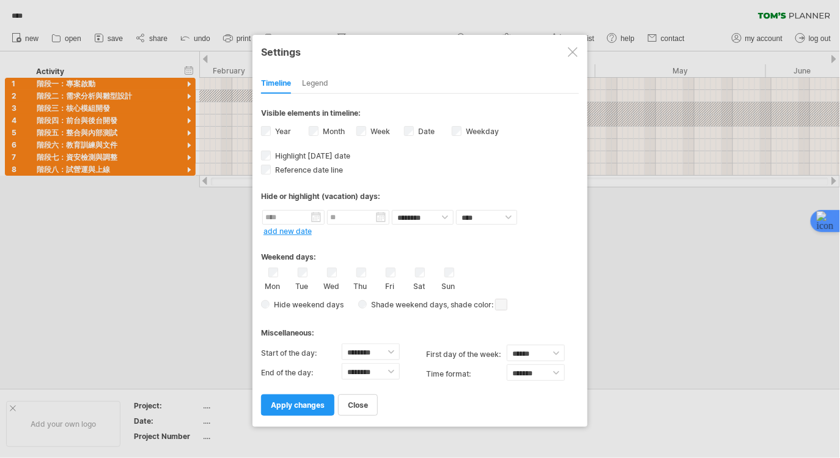
click at [317, 83] on div "Legend" at bounding box center [315, 84] width 26 height 20
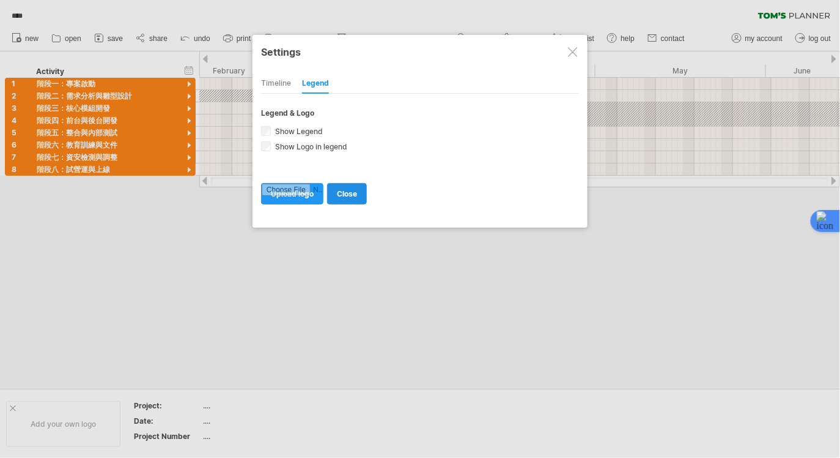
click at [338, 195] on span "close" at bounding box center [347, 193] width 20 height 9
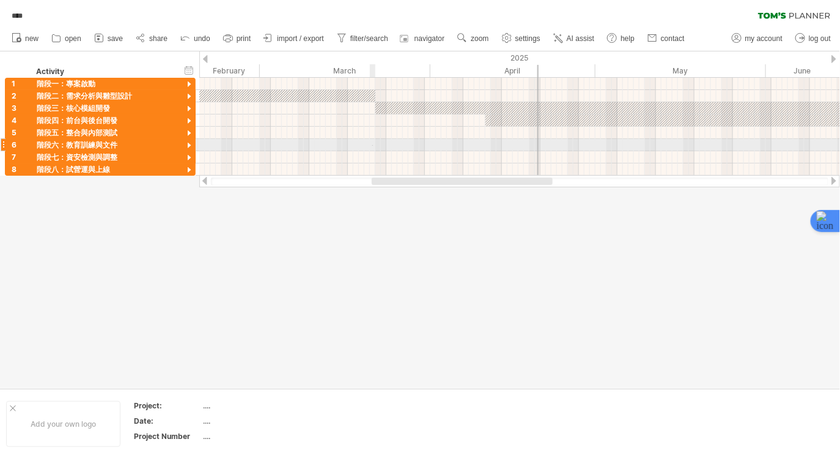
click at [373, 145] on div at bounding box center [519, 145] width 641 height 12
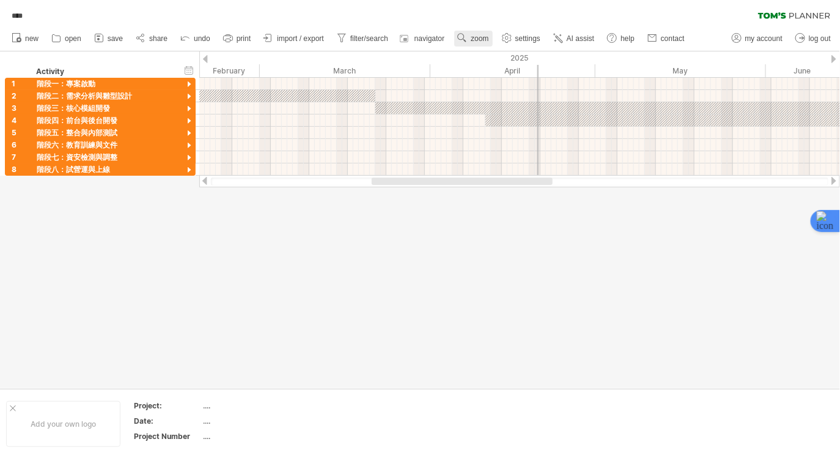
click at [485, 38] on span "zoom" at bounding box center [480, 38] width 18 height 9
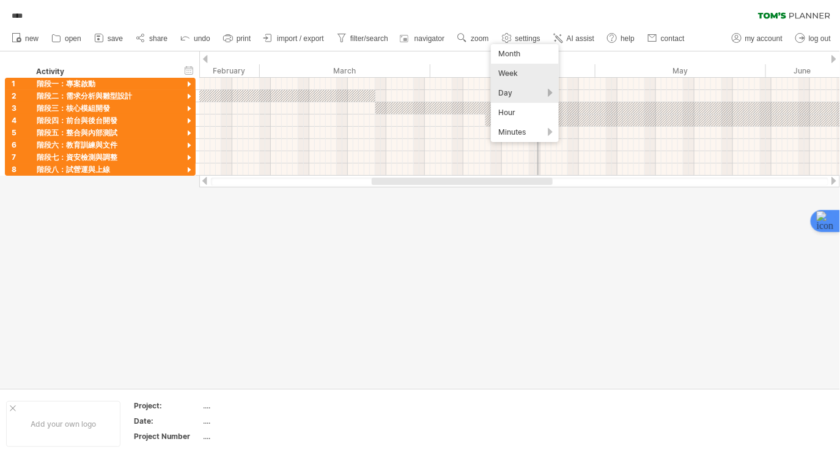
click at [512, 76] on div "Week" at bounding box center [525, 74] width 68 height 20
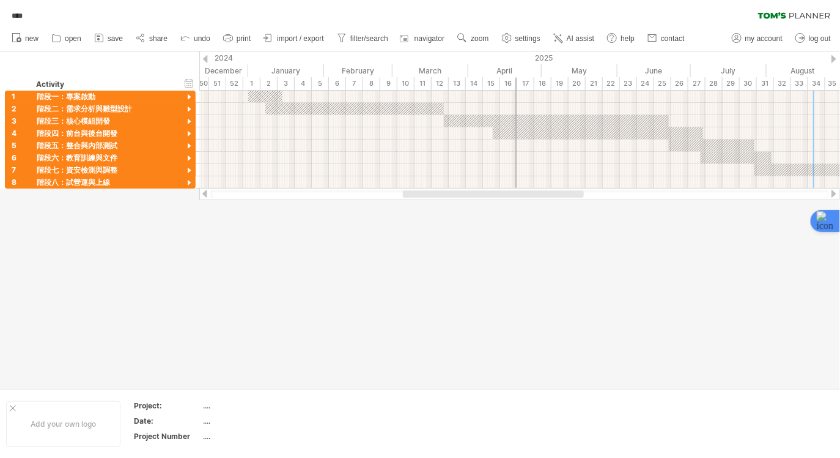
drag, startPoint x: 483, startPoint y: 192, endPoint x: 436, endPoint y: 205, distance: 48.8
click at [436, 205] on div "Trying to reach [DOMAIN_NAME] Connected again... 0% autosave... **** clear filt…" at bounding box center [420, 229] width 840 height 458
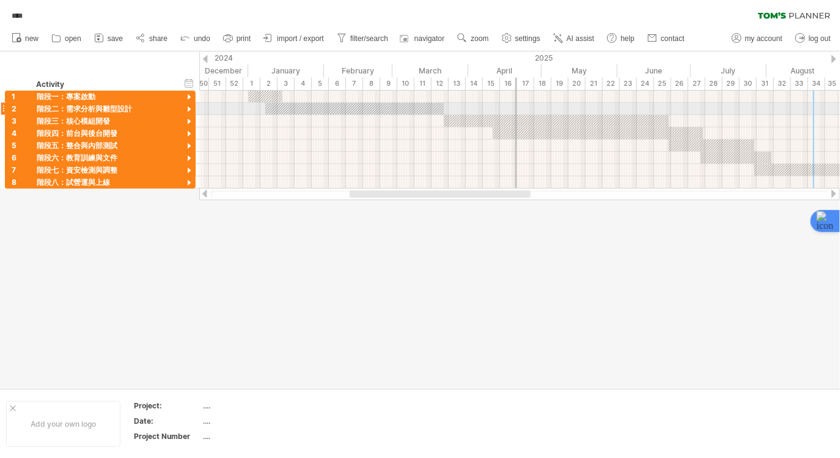
click at [188, 109] on div at bounding box center [189, 110] width 12 height 12
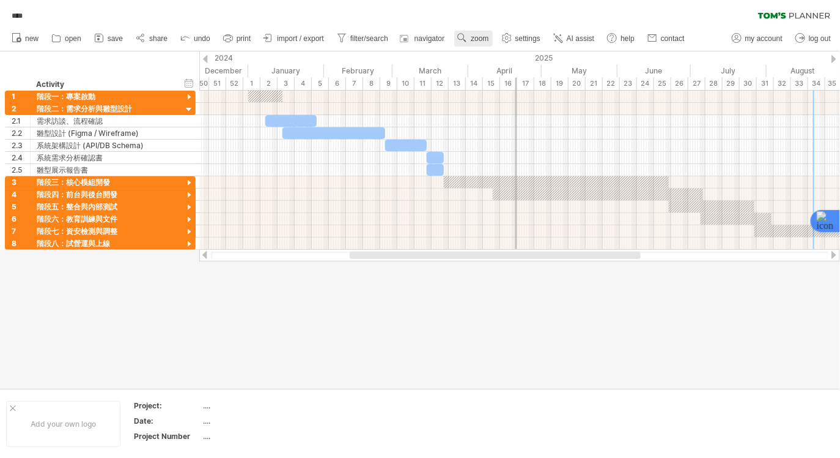
click at [492, 44] on link "zoom" at bounding box center [473, 39] width 38 height 16
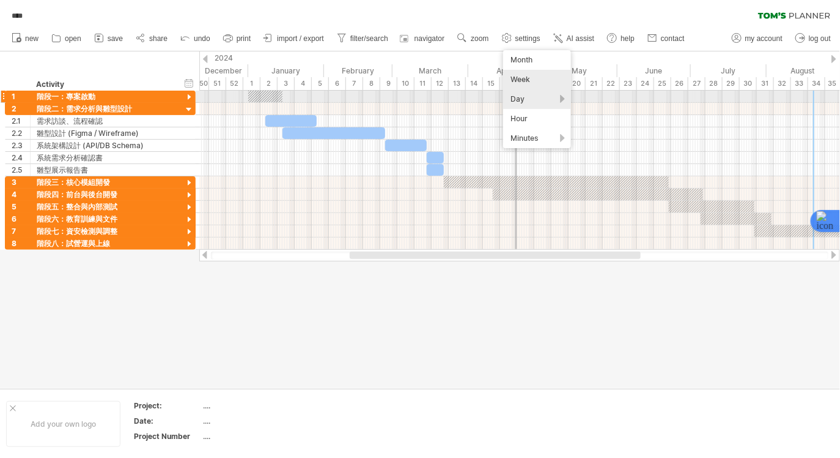
click at [515, 100] on div "Day" at bounding box center [537, 99] width 68 height 20
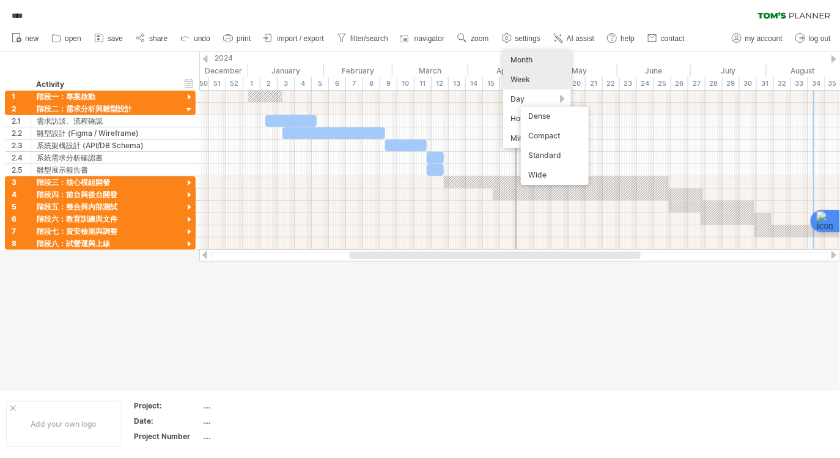
click at [522, 60] on div "Month" at bounding box center [537, 60] width 68 height 20
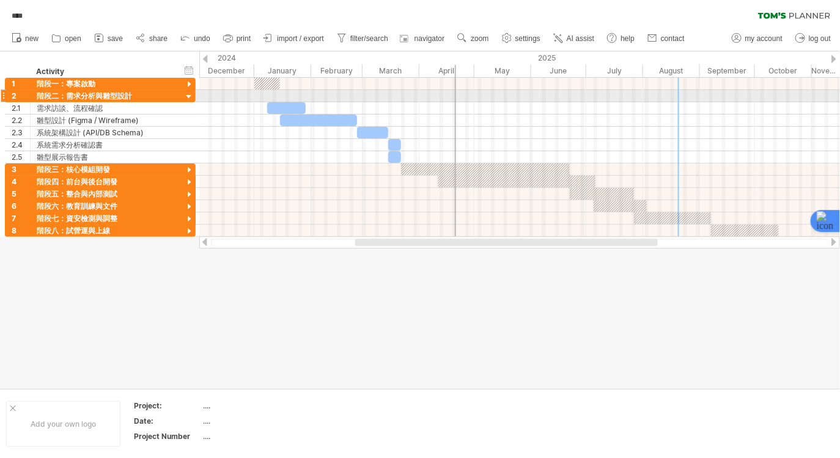
click at [185, 95] on div at bounding box center [189, 97] width 12 height 12
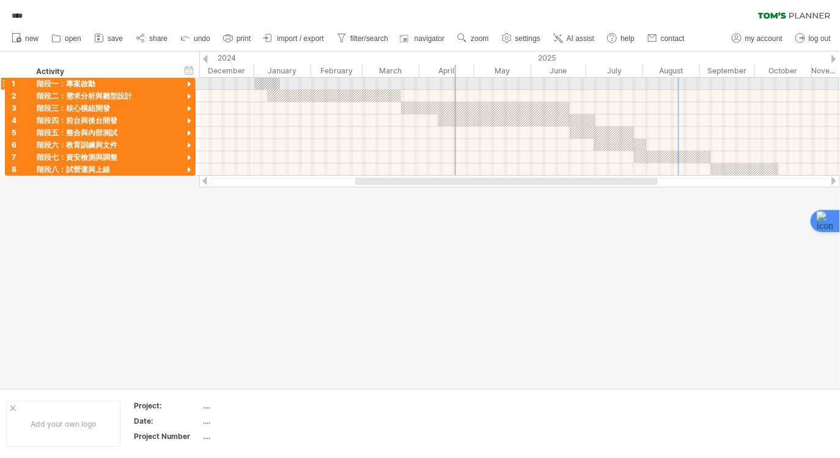
click at [190, 84] on div at bounding box center [189, 85] width 12 height 12
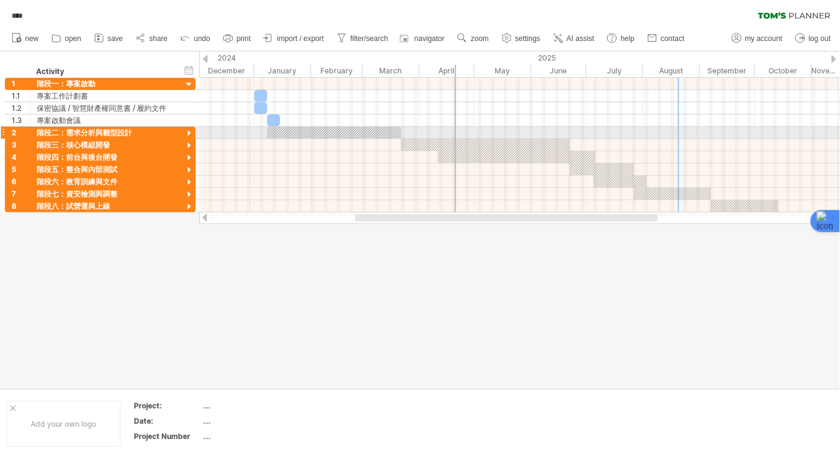
click at [186, 130] on div at bounding box center [189, 134] width 12 height 12
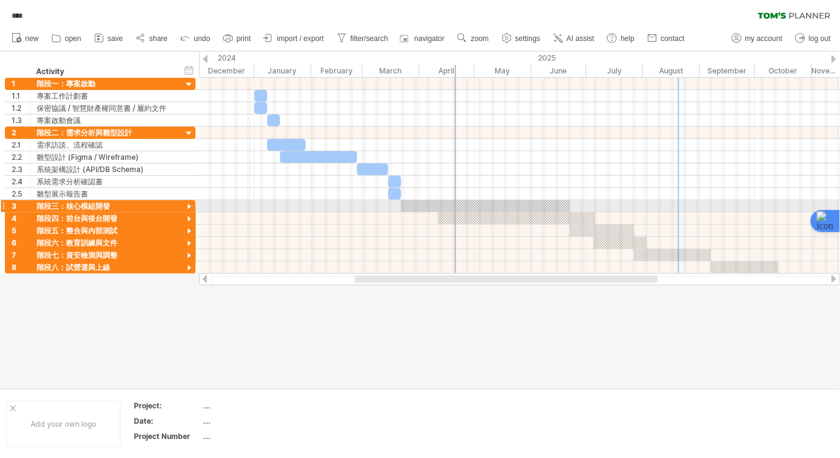
click at [187, 205] on div at bounding box center [189, 207] width 12 height 12
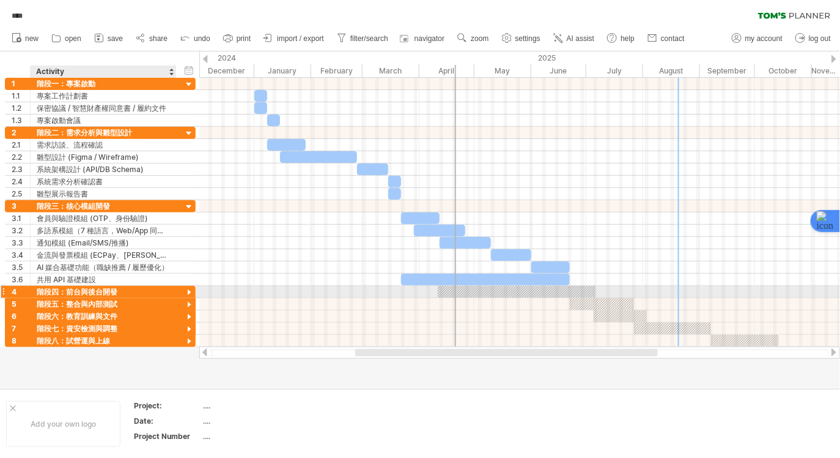
click at [186, 294] on div at bounding box center [189, 293] width 12 height 12
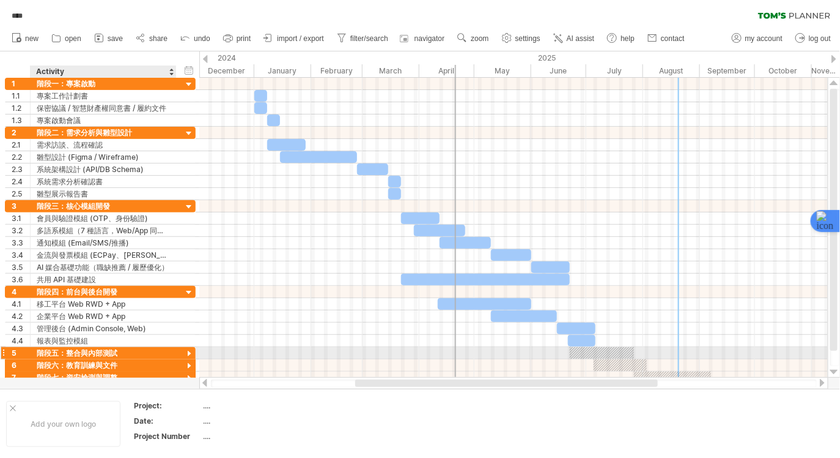
click at [180, 351] on div "**********" at bounding box center [100, 353] width 191 height 12
click at [191, 352] on div at bounding box center [189, 354] width 12 height 12
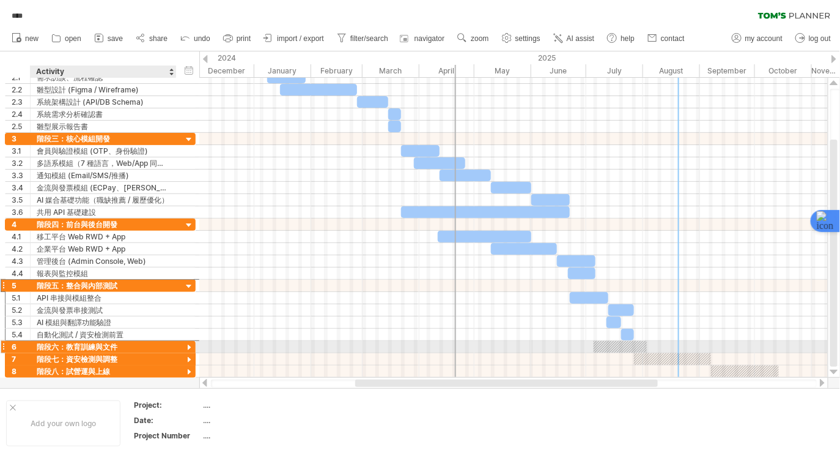
click at [187, 347] on div at bounding box center [189, 348] width 12 height 12
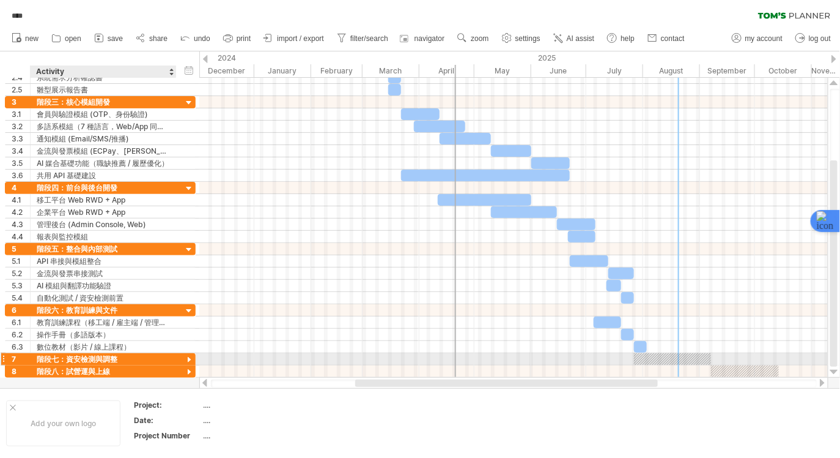
click at [188, 360] on div at bounding box center [189, 360] width 12 height 12
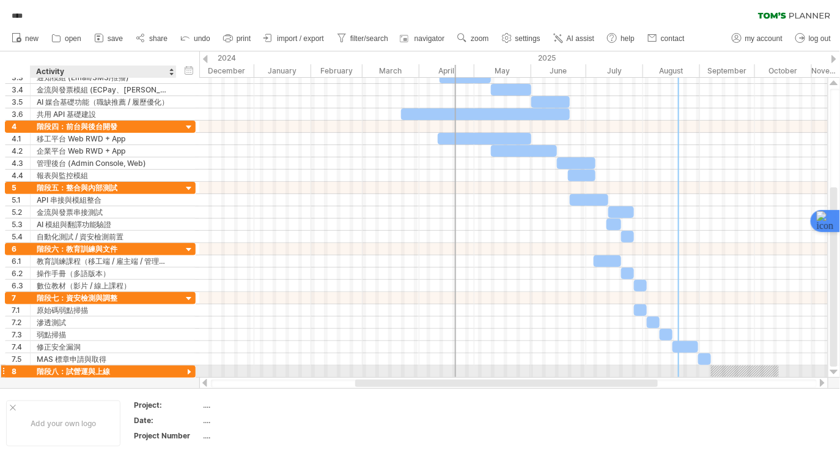
click at [191, 371] on div at bounding box center [189, 372] width 12 height 12
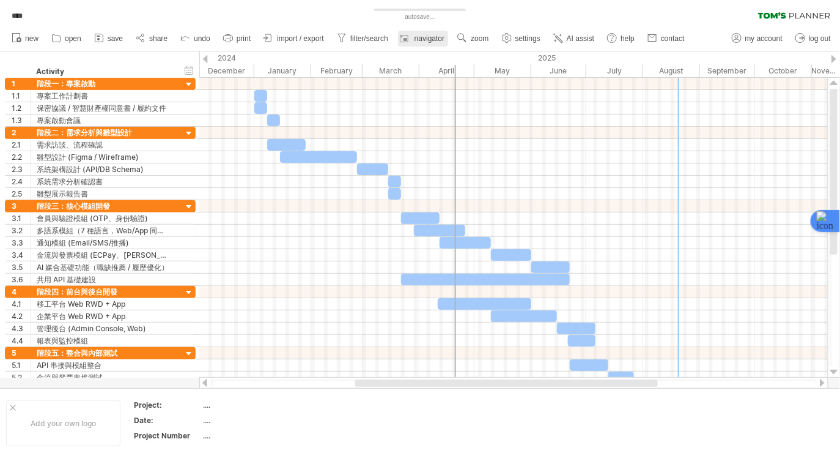
click at [443, 40] on span "navigator" at bounding box center [430, 38] width 30 height 9
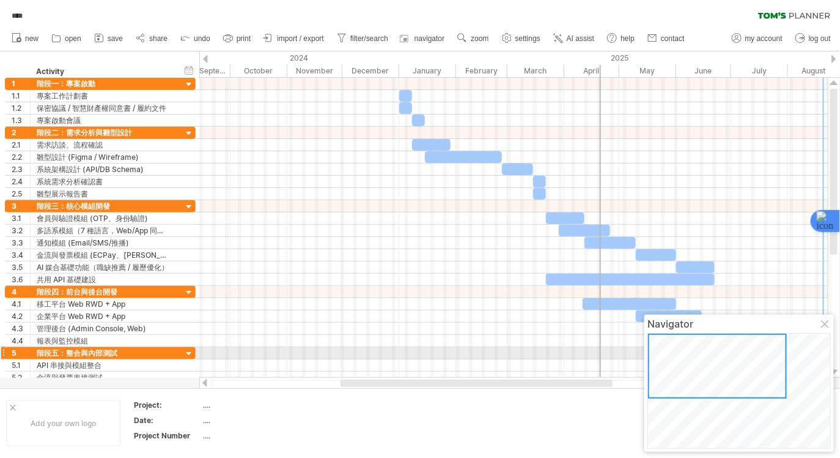
drag, startPoint x: 733, startPoint y: 365, endPoint x: 783, endPoint y: 349, distance: 52.0
click at [682, 347] on div at bounding box center [717, 365] width 139 height 65
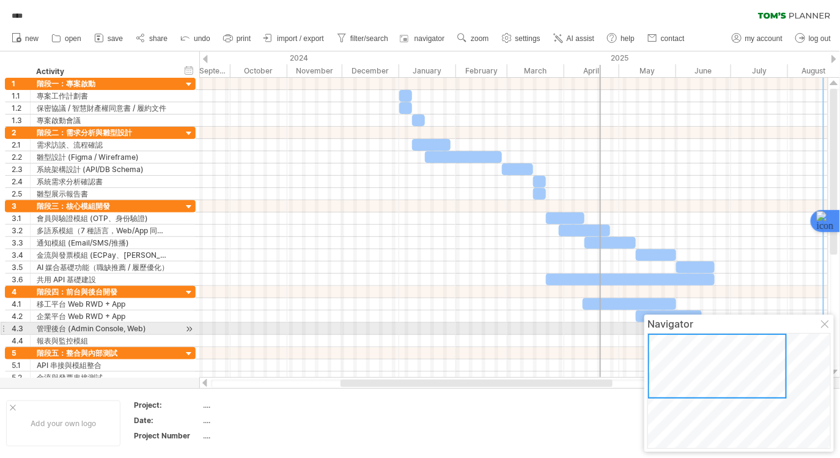
click at [823, 328] on div at bounding box center [826, 325] width 10 height 10
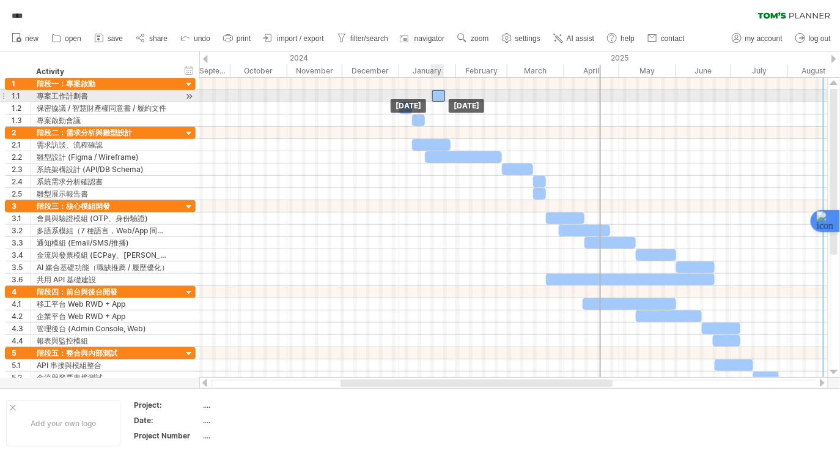
drag, startPoint x: 407, startPoint y: 98, endPoint x: 440, endPoint y: 98, distance: 33.0
click at [440, 98] on div at bounding box center [438, 96] width 13 height 12
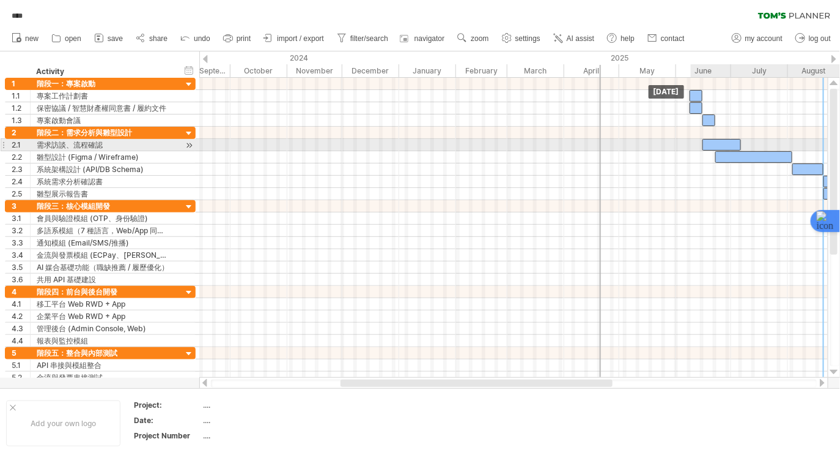
drag, startPoint x: 431, startPoint y: 146, endPoint x: 722, endPoint y: 146, distance: 291.1
click at [722, 146] on div at bounding box center [722, 145] width 39 height 12
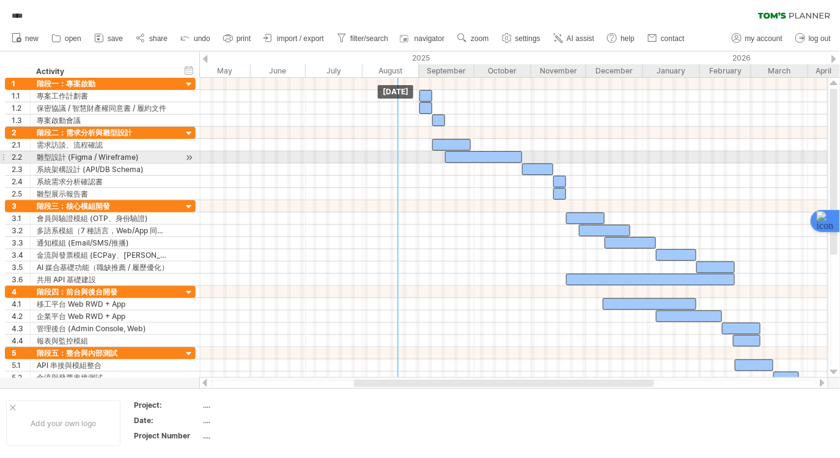
drag, startPoint x: 329, startPoint y: 155, endPoint x: 484, endPoint y: 153, distance: 154.8
click at [484, 153] on div at bounding box center [483, 157] width 77 height 12
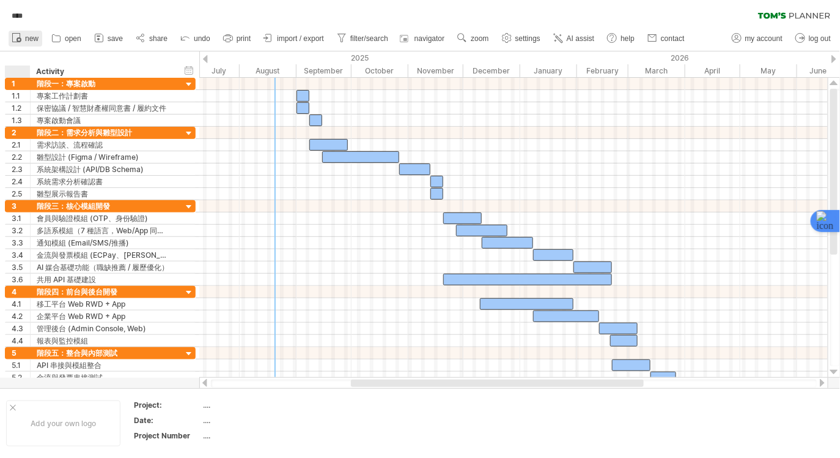
click at [22, 38] on icon at bounding box center [16, 37] width 12 height 12
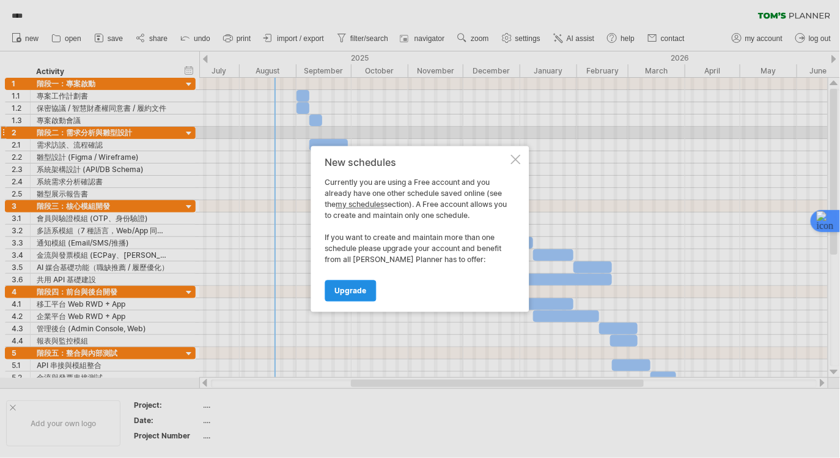
click at [357, 290] on span "Upgrade" at bounding box center [351, 290] width 32 height 9
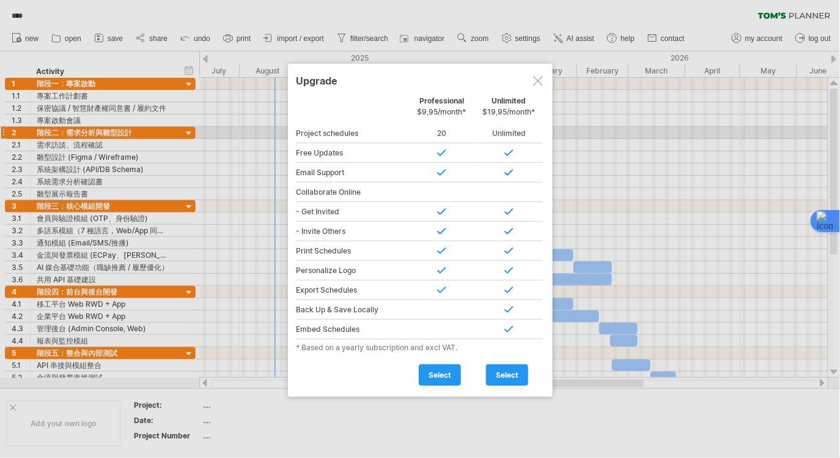
click at [534, 76] on div at bounding box center [538, 81] width 10 height 10
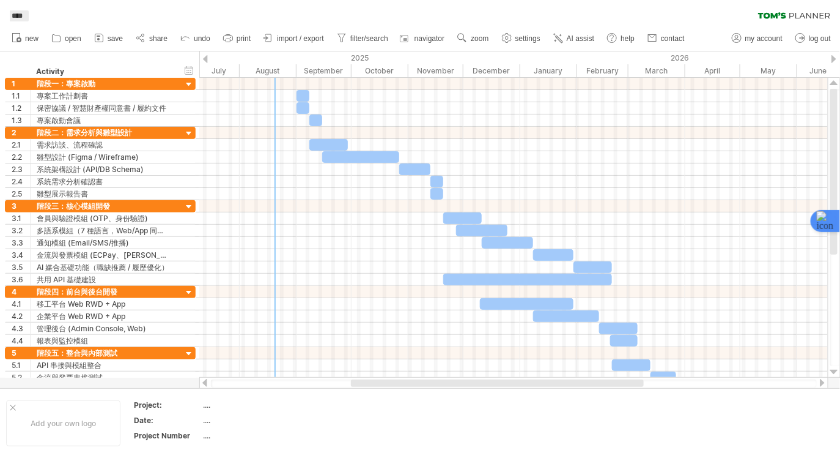
click at [29, 16] on span "****" at bounding box center [17, 15] width 23 height 11
click at [108, 12] on div "**** clear filter reapply filter" at bounding box center [420, 13] width 840 height 26
click at [37, 37] on span "new" at bounding box center [31, 38] width 13 height 9
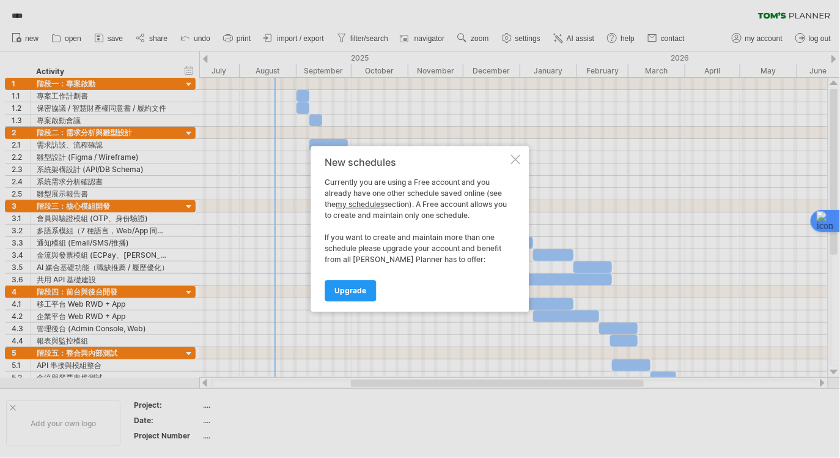
click at [524, 165] on div "New schedules Currently you are using a Free account and you already have one o…" at bounding box center [420, 229] width 218 height 166
click at [521, 161] on div at bounding box center [516, 160] width 10 height 10
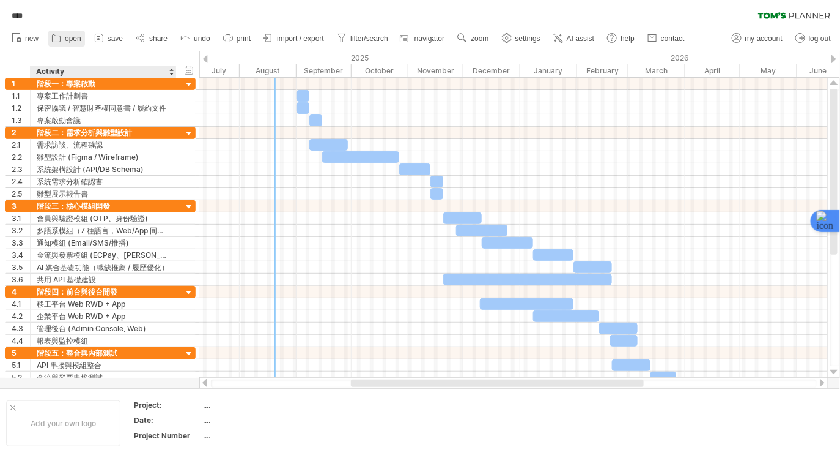
click at [81, 45] on link "open" at bounding box center [66, 39] width 37 height 16
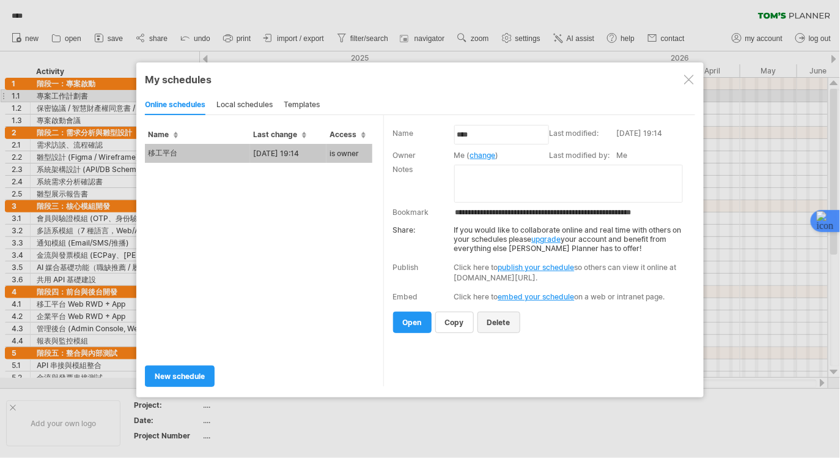
click at [506, 324] on span "delete" at bounding box center [498, 321] width 23 height 9
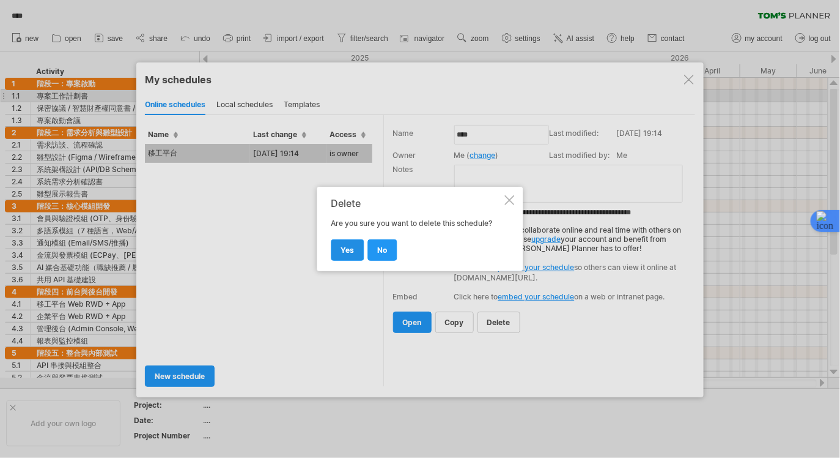
click at [359, 257] on link "yes" at bounding box center [348, 249] width 33 height 21
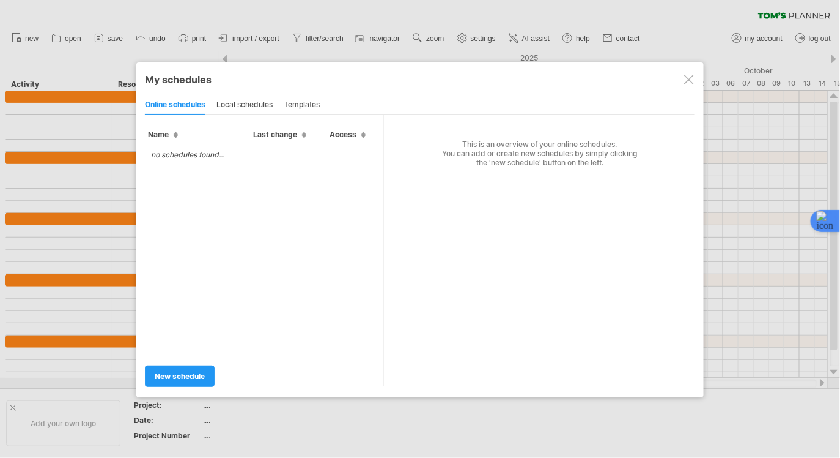
click at [685, 75] on div at bounding box center [689, 80] width 10 height 10
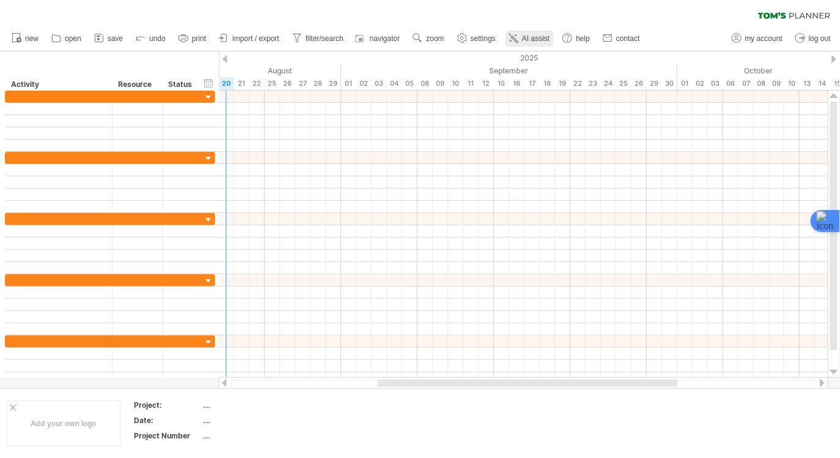
click at [520, 38] on icon at bounding box center [514, 38] width 12 height 12
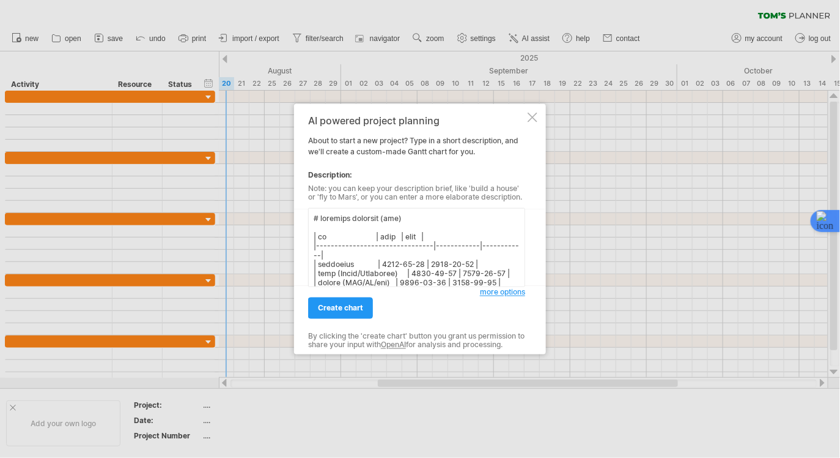
scroll to position [402, 0]
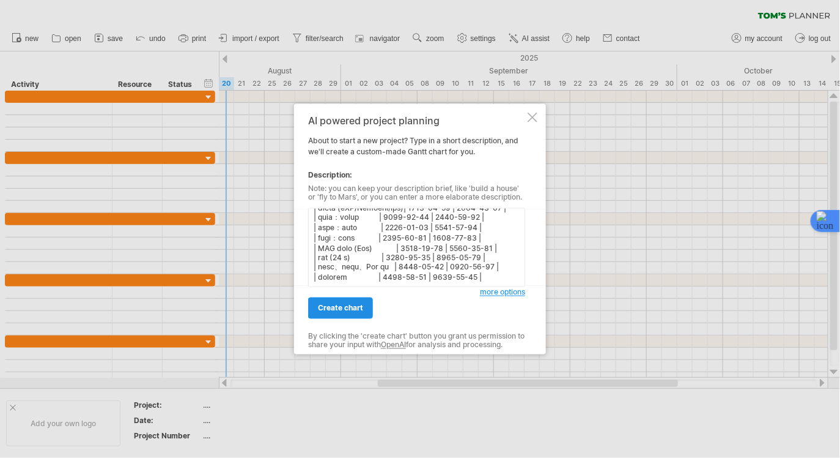
type textarea "# loremips dolorsit (ame) | co | adip | elit | |-------------------------------…"
click at [354, 303] on span "create chart" at bounding box center [340, 307] width 45 height 9
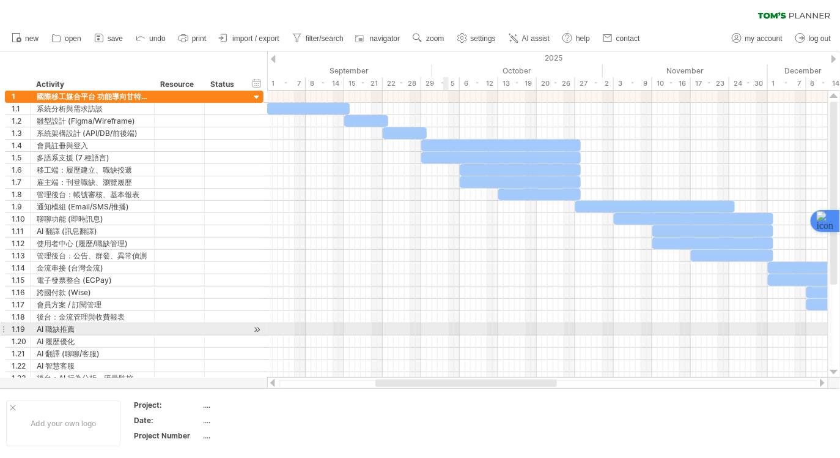
click at [444, 332] on div at bounding box center [547, 329] width 561 height 12
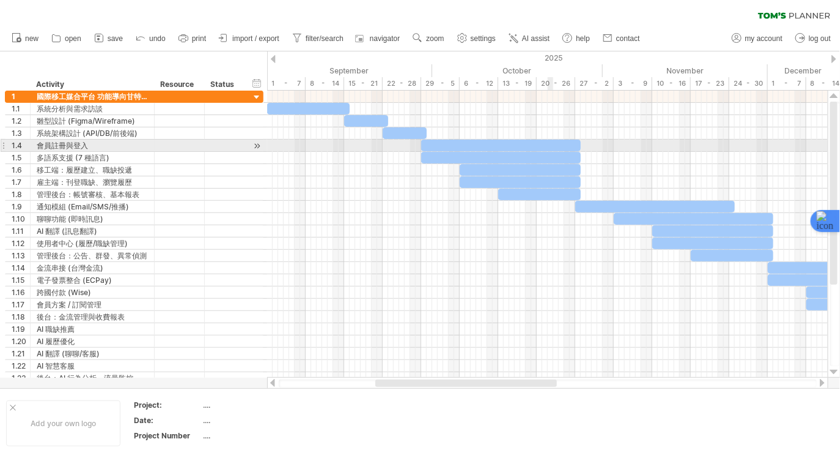
click at [508, 190] on div at bounding box center [540, 194] width 83 height 12
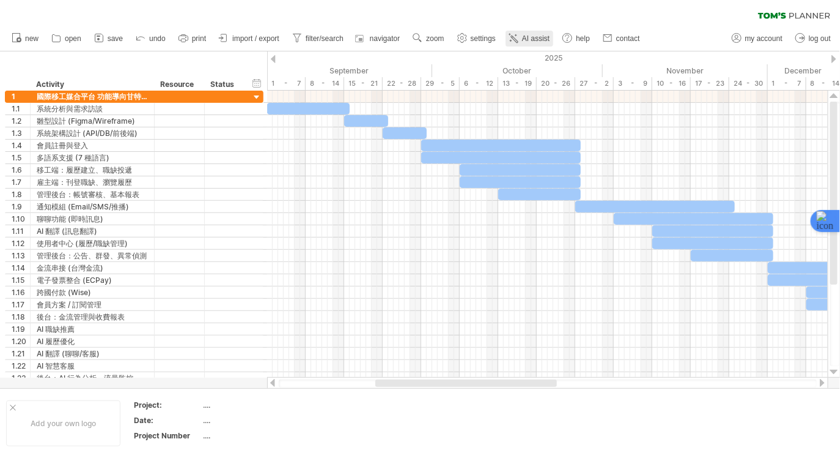
click at [550, 39] on span "AI assist" at bounding box center [536, 38] width 28 height 9
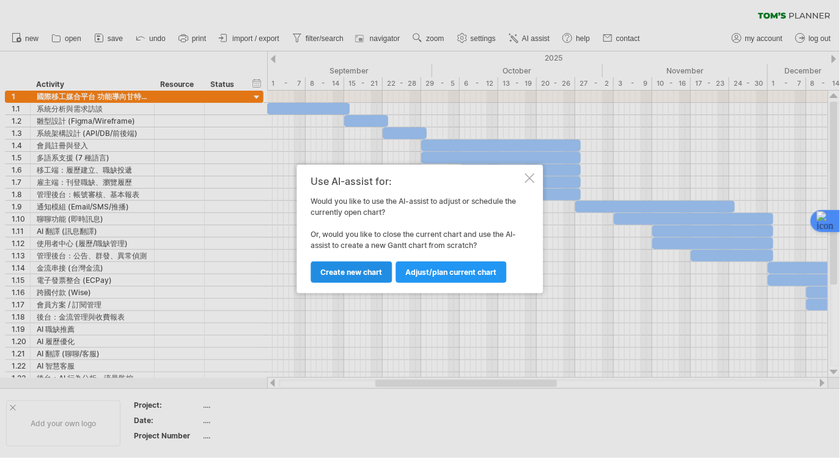
click at [375, 262] on link "Create new chart" at bounding box center [351, 271] width 81 height 21
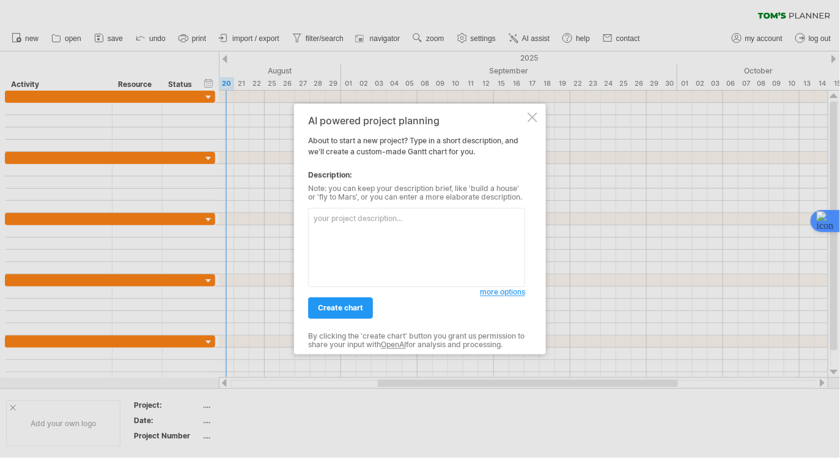
click at [398, 249] on textarea at bounding box center [416, 247] width 217 height 79
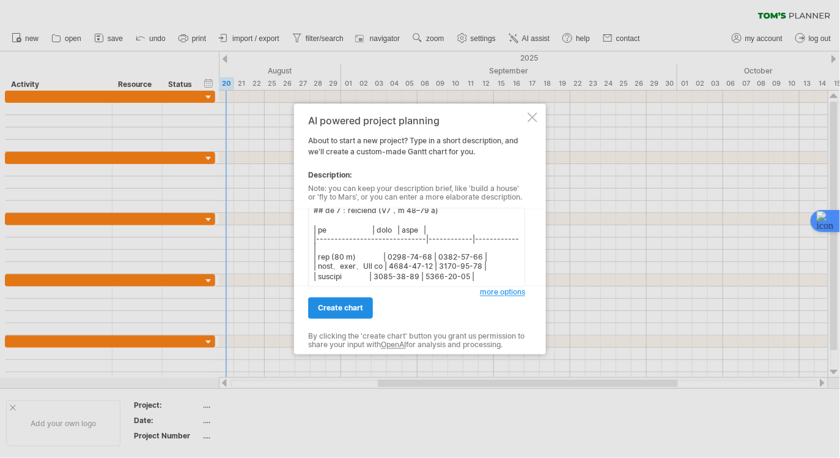
type textarea "# loremips dolorsit (ame) ## co 0：adip (E4，s 4–4 d) | ei | temp | inci | |-----…"
click at [353, 303] on link "create chart" at bounding box center [340, 307] width 65 height 21
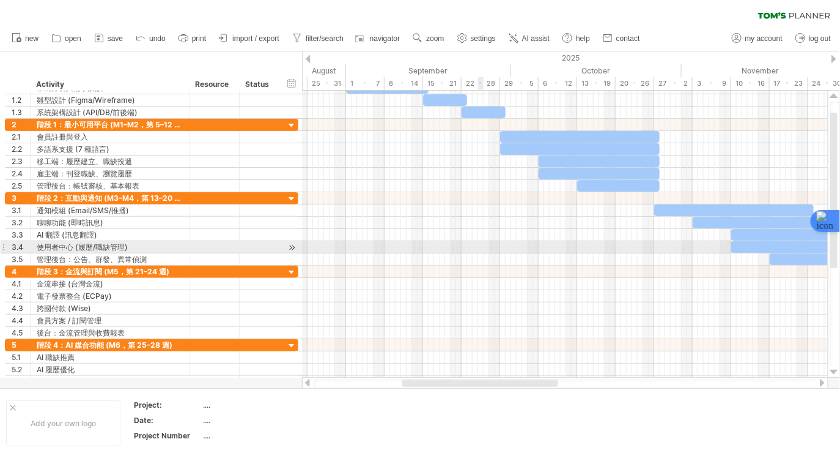
click at [482, 270] on div at bounding box center [565, 271] width 526 height 12
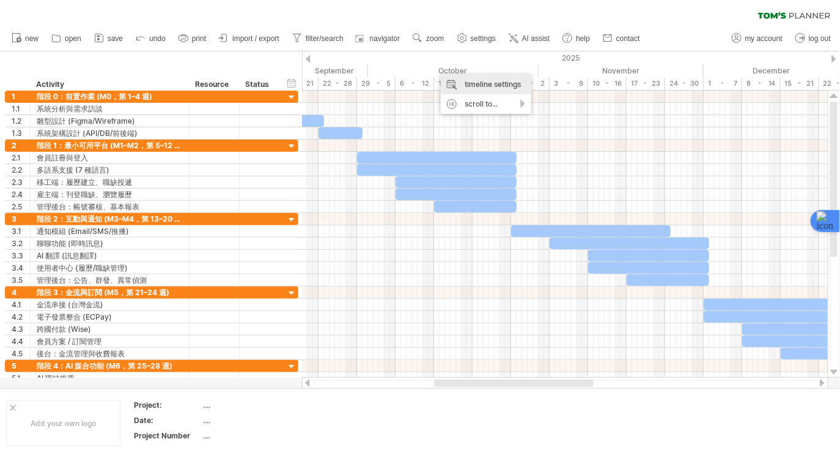
click at [490, 86] on div "timeline settings" at bounding box center [486, 85] width 91 height 20
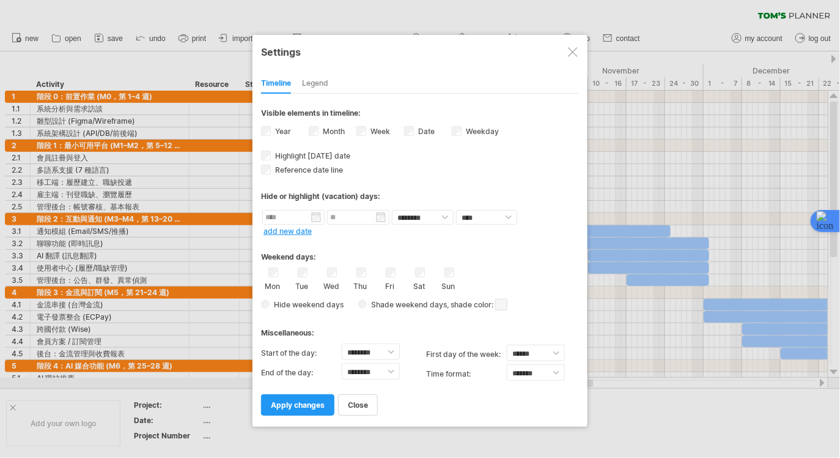
click at [368, 130] on label "Week visibility of weeknumbers Currently there is not enough space horizontally…" at bounding box center [379, 131] width 22 height 9
click at [421, 130] on label "Date visibility of date Currently there is not enough space horizontally to dis…" at bounding box center [425, 131] width 19 height 9
click at [324, 397] on link "apply changes" at bounding box center [297, 404] width 73 height 21
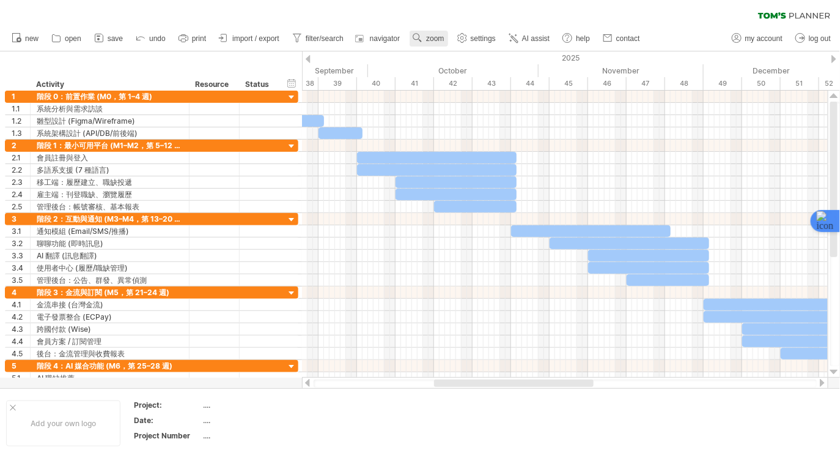
click at [442, 40] on span "zoom" at bounding box center [435, 38] width 18 height 9
click at [467, 73] on div "Week" at bounding box center [482, 76] width 68 height 20
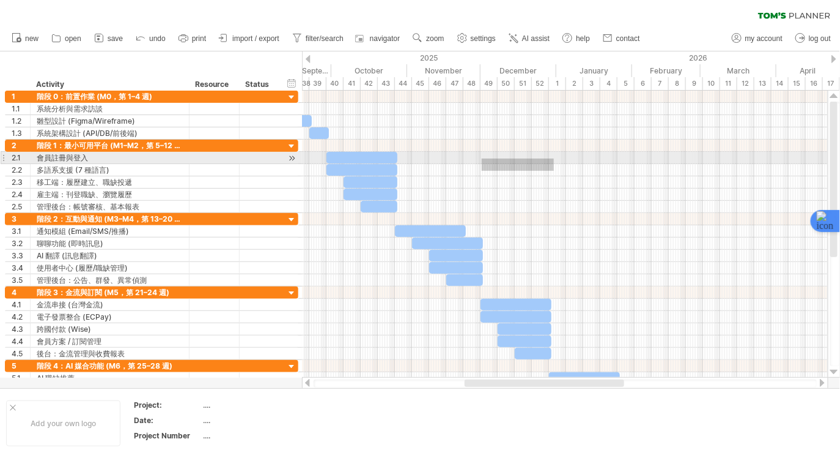
drag, startPoint x: 482, startPoint y: 171, endPoint x: 552, endPoint y: 160, distance: 71.1
click at [554, 158] on div at bounding box center [565, 175] width 526 height 73
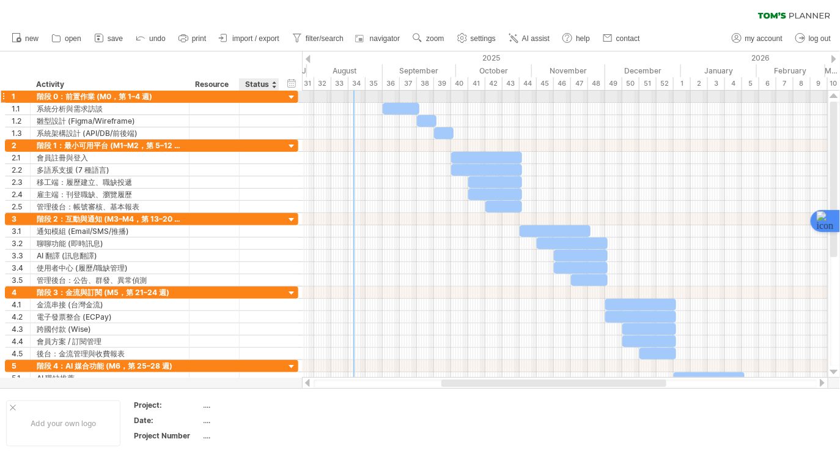
click at [290, 98] on div at bounding box center [292, 98] width 12 height 12
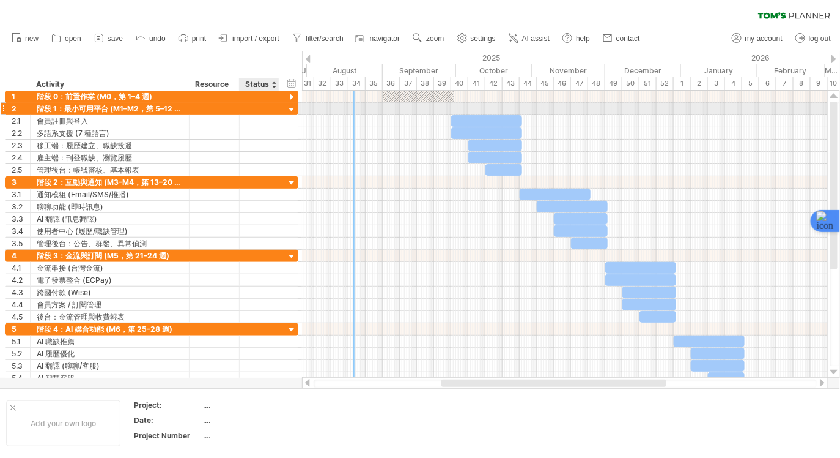
click at [289, 107] on div at bounding box center [292, 110] width 12 height 12
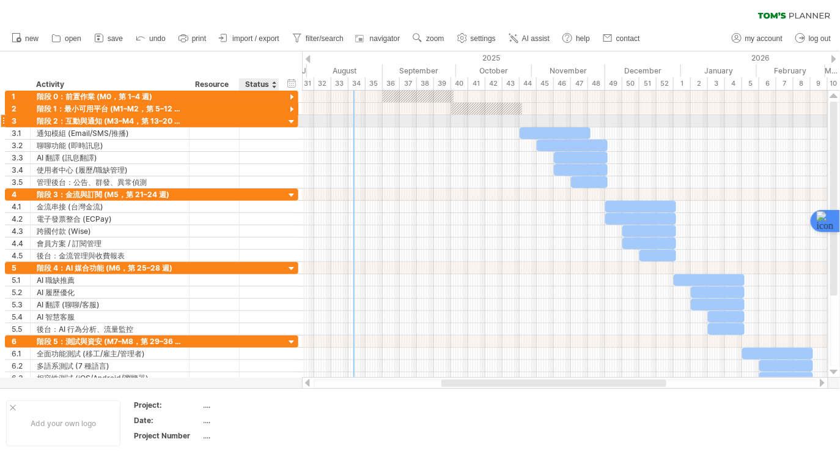
click at [294, 124] on div at bounding box center [292, 122] width 12 height 12
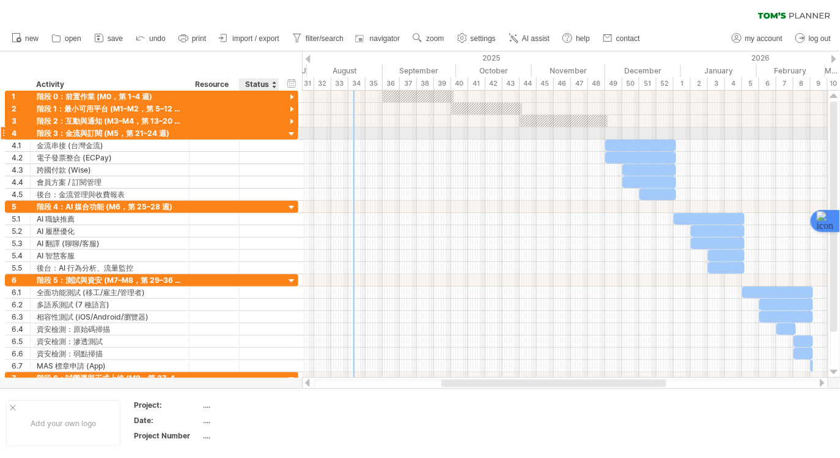
click at [292, 134] on div at bounding box center [292, 134] width 12 height 12
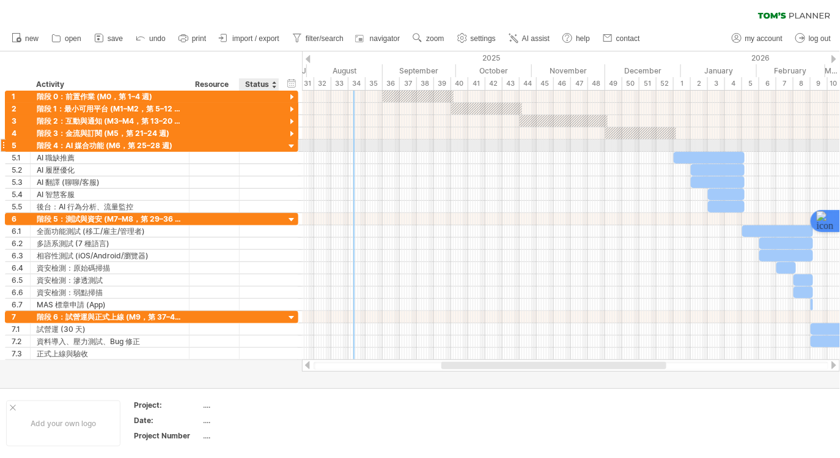
click at [292, 145] on div at bounding box center [292, 147] width 12 height 12
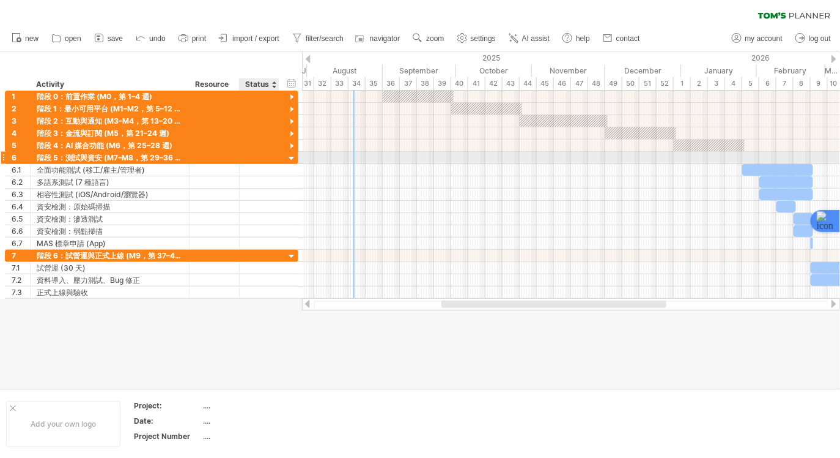
click at [292, 157] on div at bounding box center [292, 159] width 12 height 12
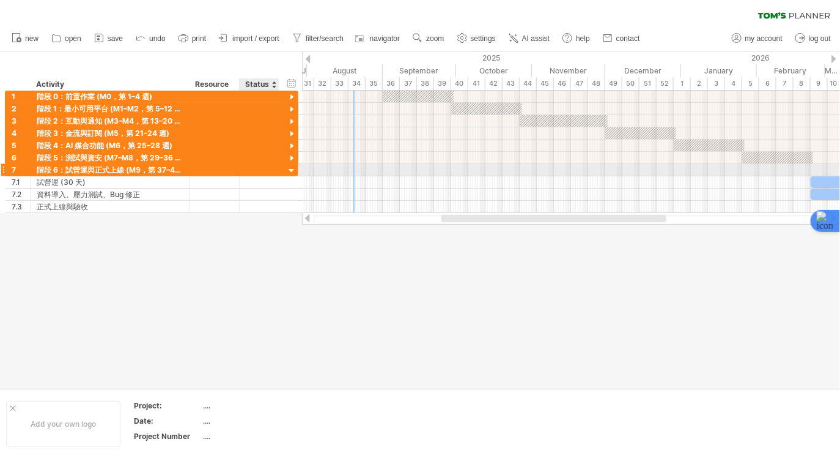
click at [290, 169] on div at bounding box center [292, 171] width 12 height 12
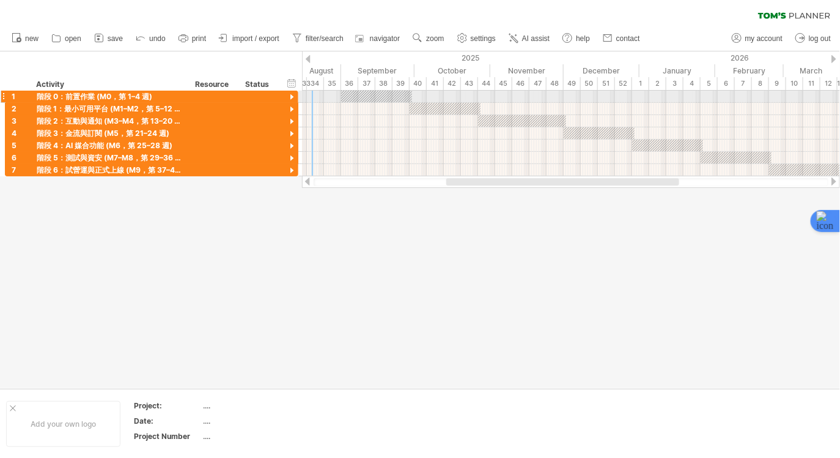
click at [291, 100] on div at bounding box center [292, 98] width 12 height 12
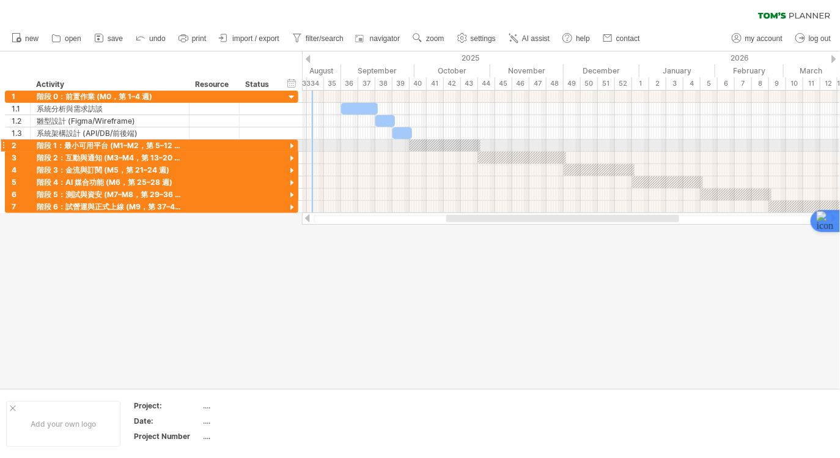
click at [291, 141] on div at bounding box center [292, 147] width 12 height 12
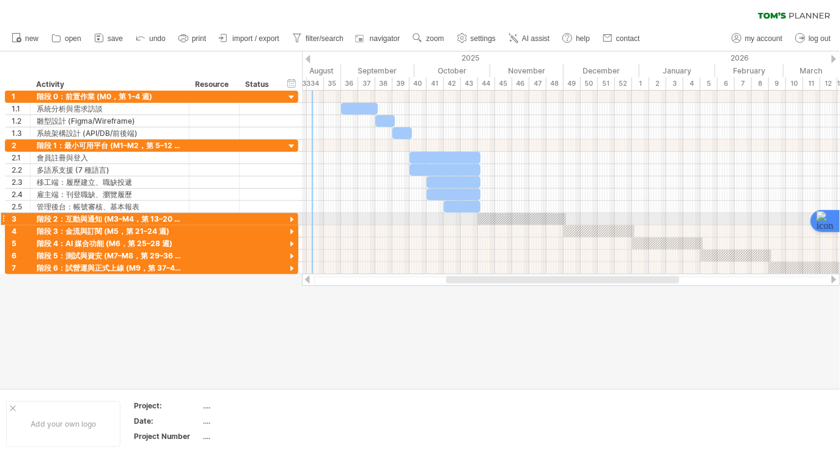
click at [294, 214] on div at bounding box center [292, 220] width 12 height 12
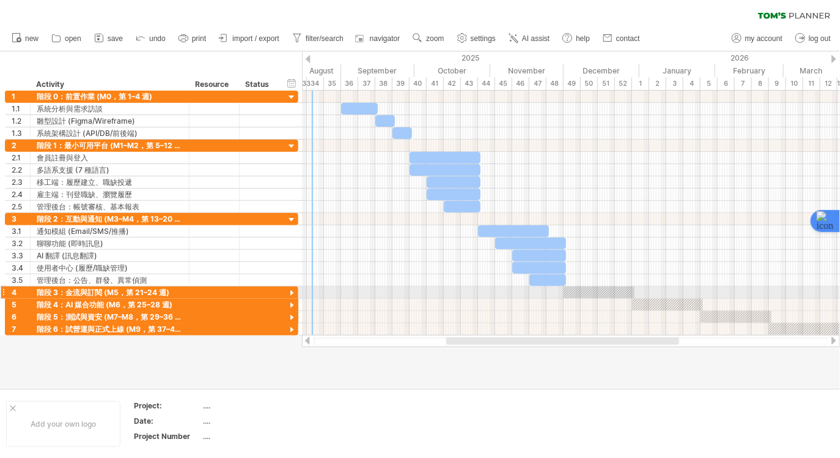
click at [290, 289] on div at bounding box center [292, 293] width 12 height 12
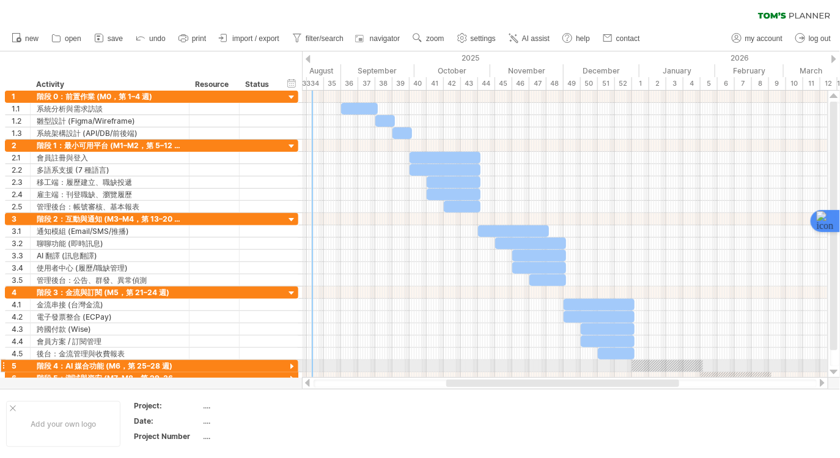
click at [294, 361] on div at bounding box center [292, 367] width 12 height 12
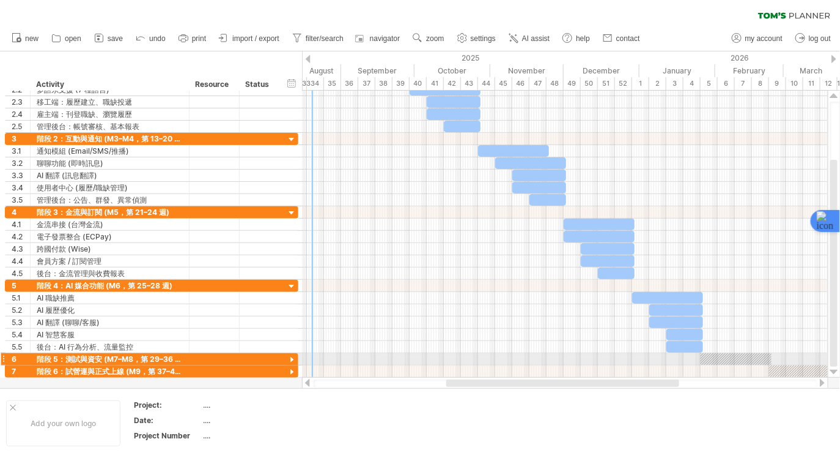
click at [289, 355] on div at bounding box center [292, 360] width 12 height 12
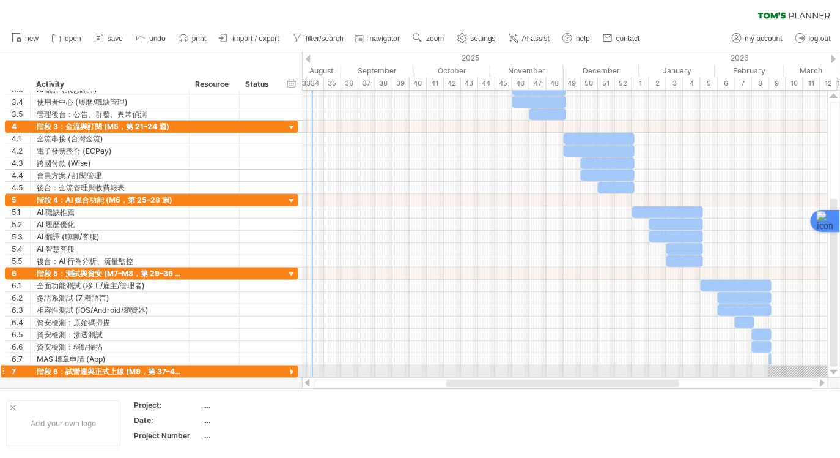
click at [289, 369] on div at bounding box center [292, 372] width 12 height 12
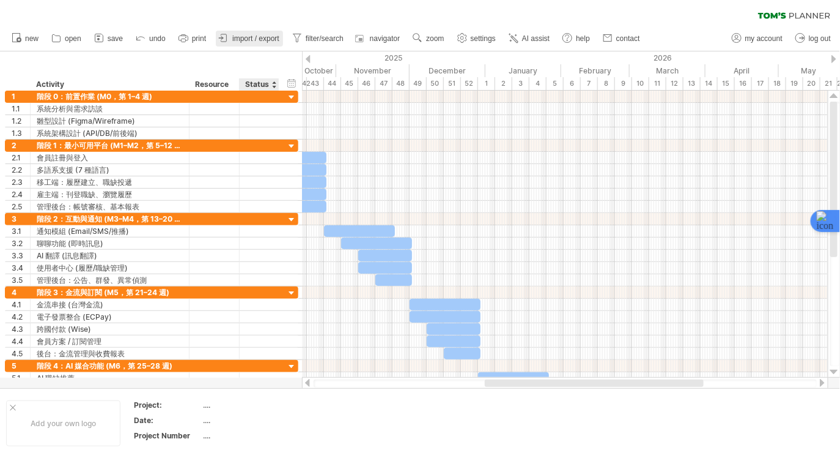
click at [265, 35] on span "import / export" at bounding box center [255, 38] width 47 height 9
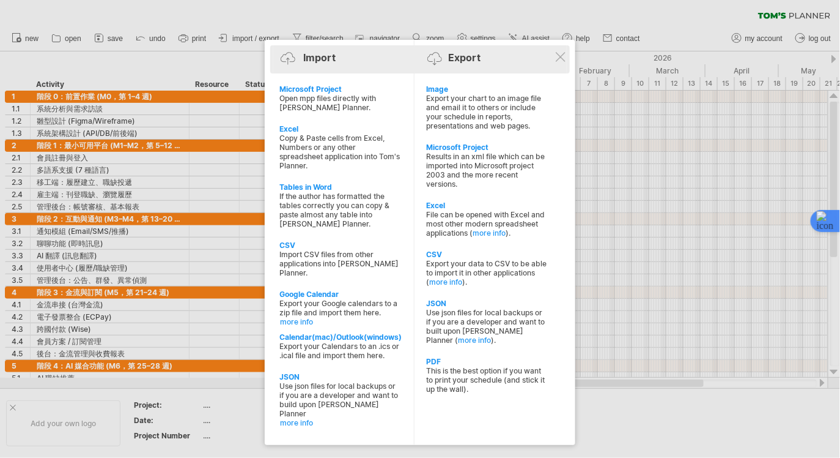
click at [445, 64] on div at bounding box center [438, 62] width 20 height 21
click at [433, 53] on div at bounding box center [438, 62] width 20 height 21
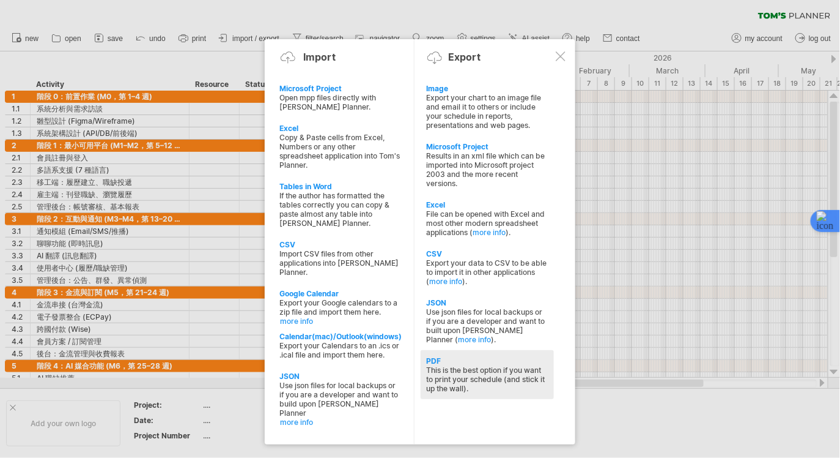
click at [473, 356] on div "PDF" at bounding box center [487, 360] width 121 height 9
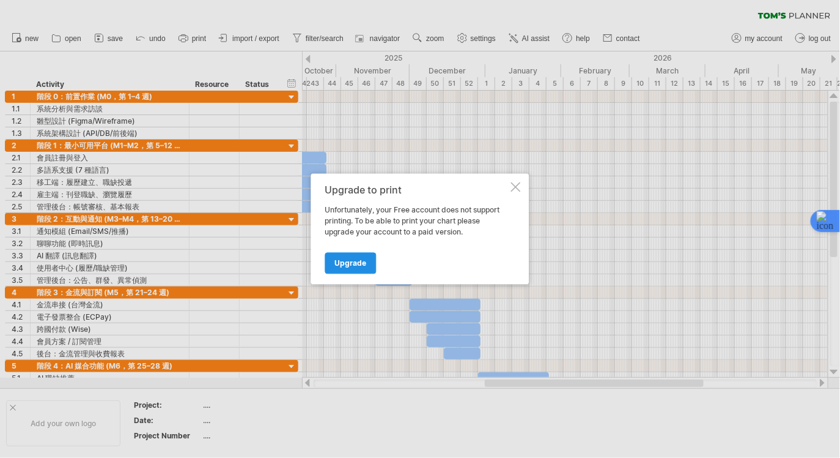
click at [360, 266] on span "Upgrade" at bounding box center [351, 263] width 32 height 9
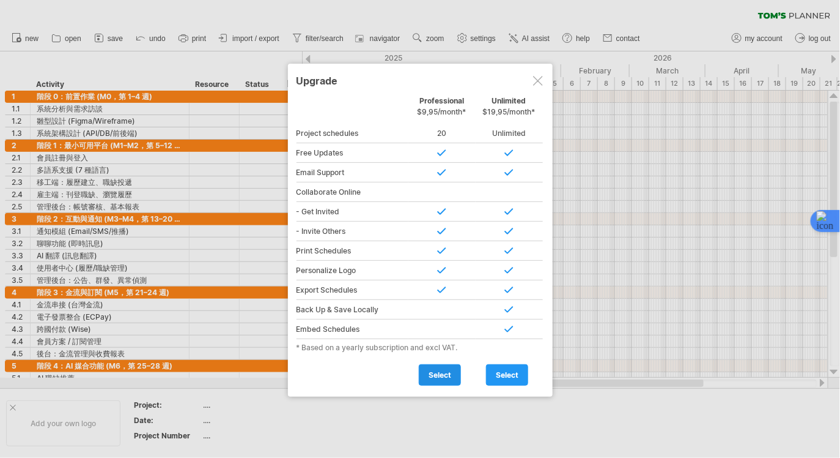
click at [439, 373] on span "select" at bounding box center [440, 374] width 23 height 9
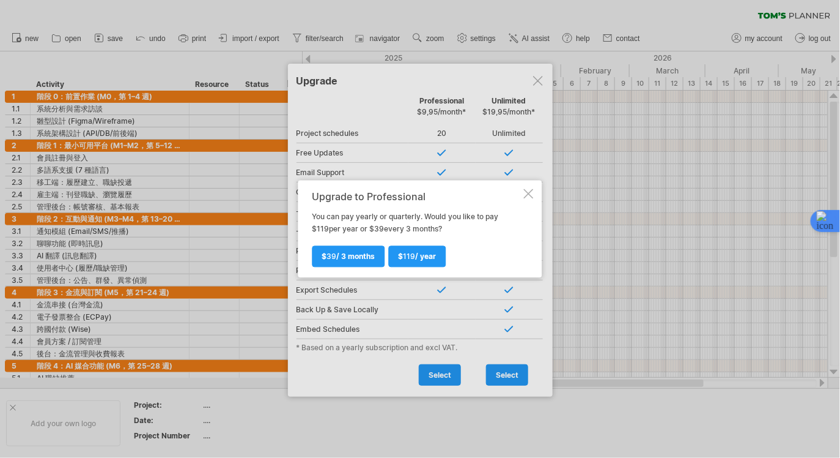
click at [530, 190] on div at bounding box center [529, 194] width 10 height 10
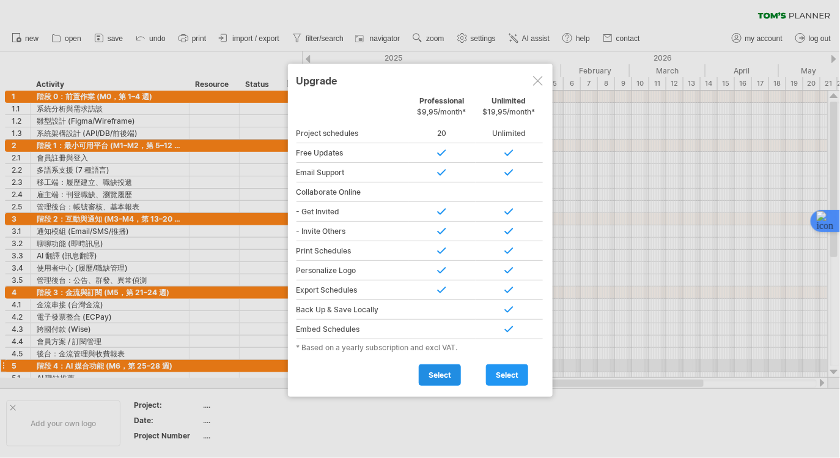
click at [436, 370] on span "select" at bounding box center [440, 374] width 23 height 9
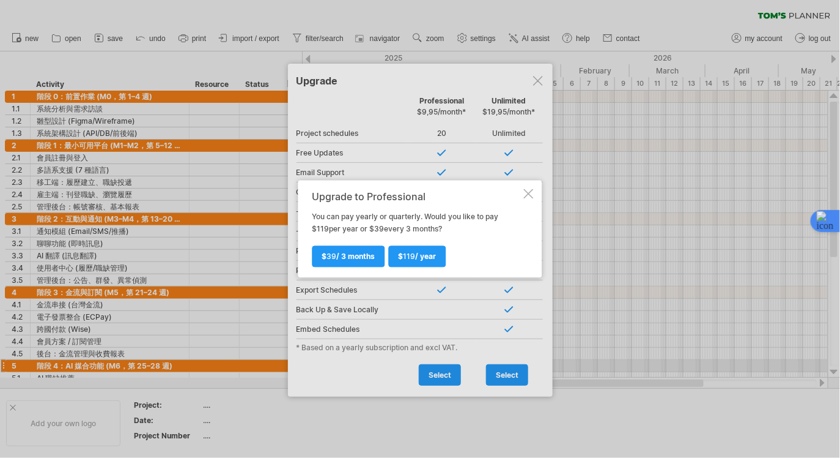
click at [527, 191] on div at bounding box center [529, 194] width 10 height 10
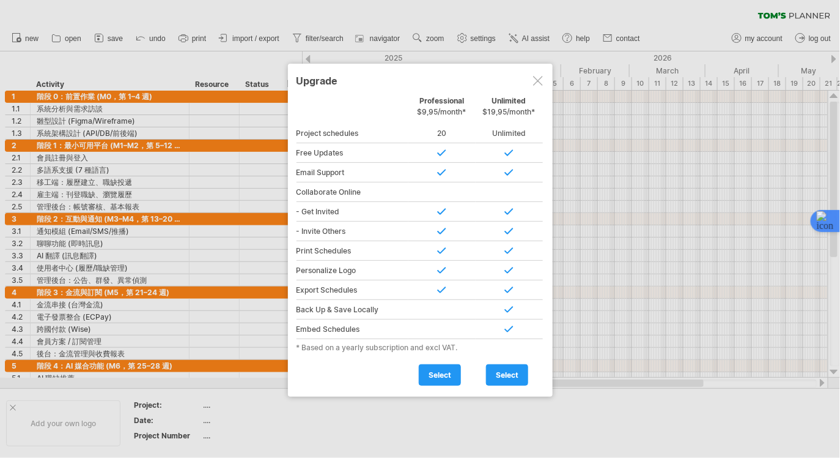
click at [537, 81] on div at bounding box center [538, 81] width 10 height 10
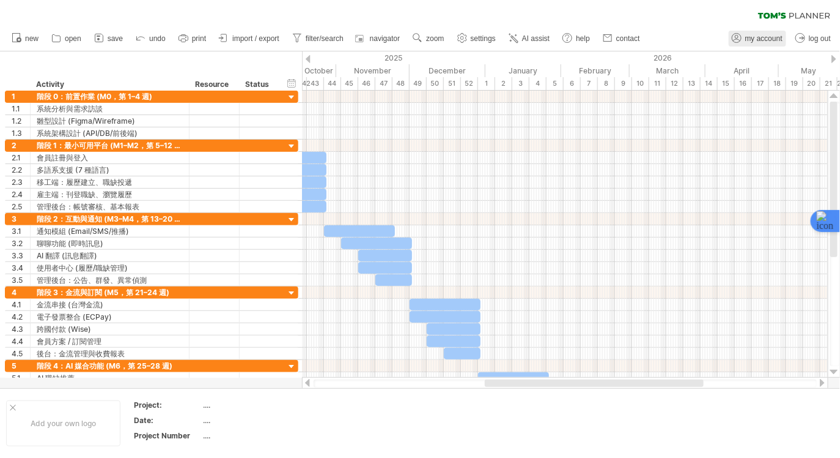
click at [769, 43] on span "my account" at bounding box center [764, 38] width 37 height 9
type input "**********"
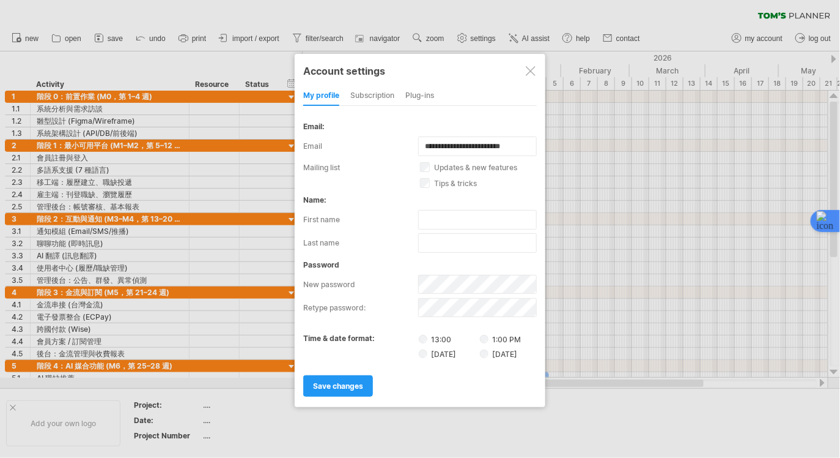
click at [386, 95] on div "subscription" at bounding box center [372, 96] width 44 height 20
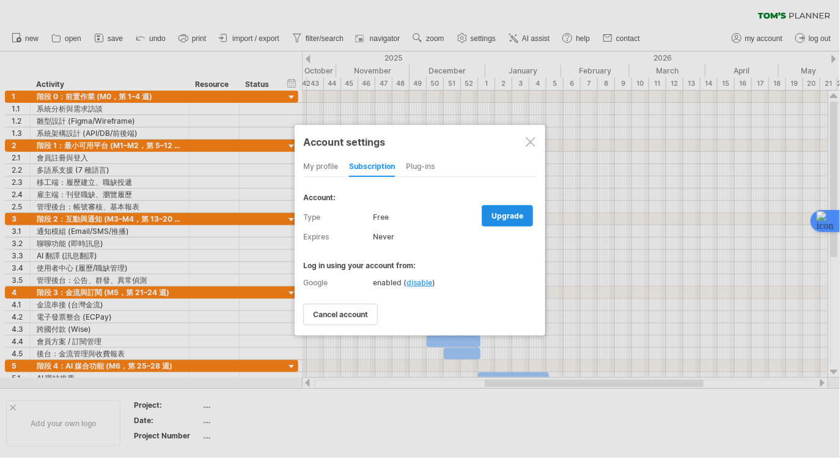
click at [508, 218] on span "upgrade" at bounding box center [508, 215] width 32 height 9
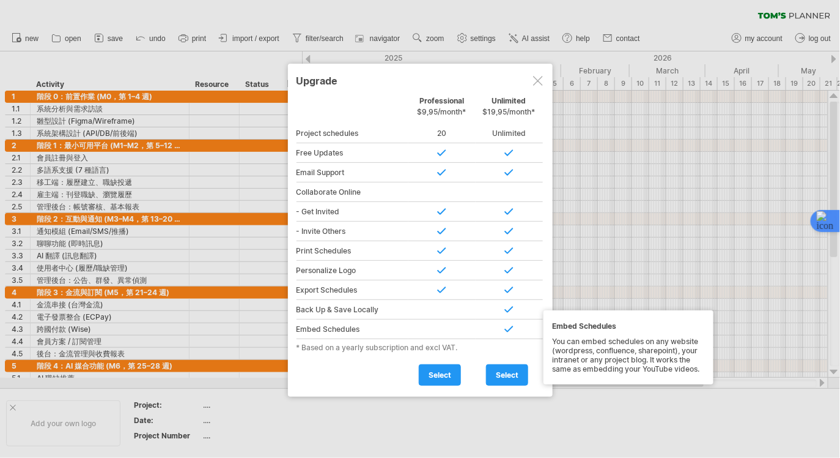
click at [439, 277] on div at bounding box center [442, 271] width 67 height 20
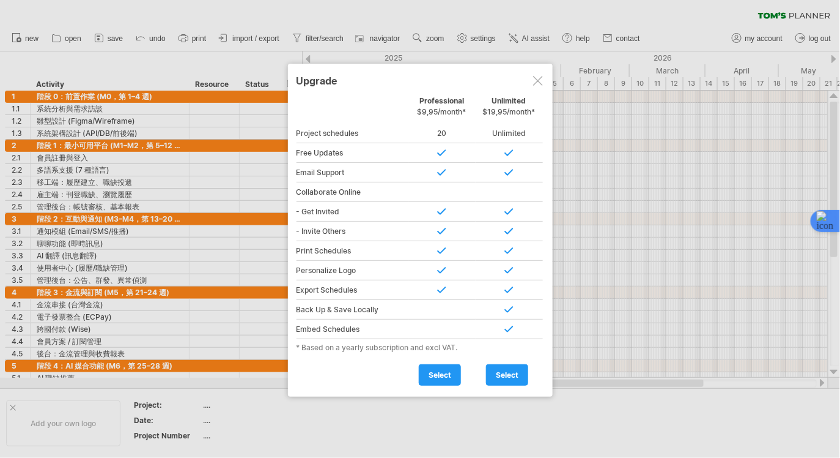
click at [439, 286] on div at bounding box center [442, 290] width 67 height 20
click at [541, 84] on div at bounding box center [538, 81] width 10 height 10
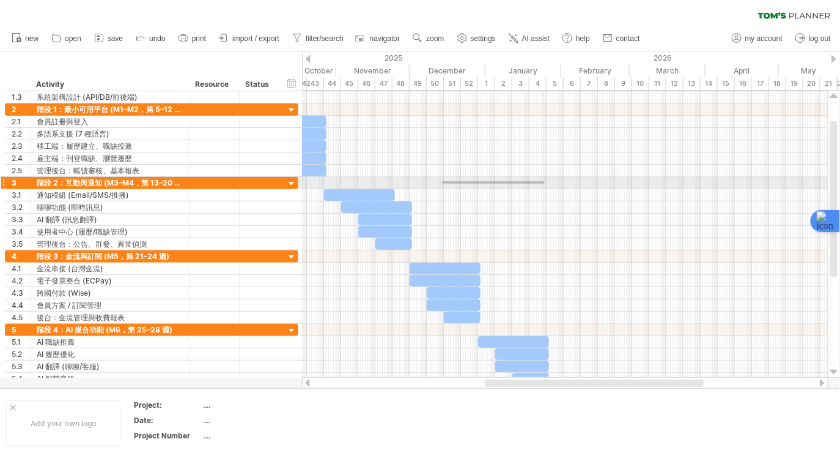
drag, startPoint x: 443, startPoint y: 181, endPoint x: 505, endPoint y: 177, distance: 62.5
click at [527, 180] on div at bounding box center [565, 183] width 526 height 12
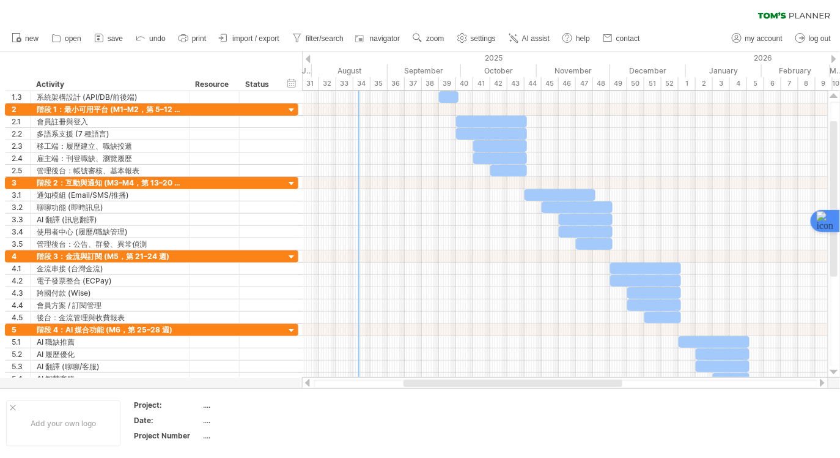
drag, startPoint x: 543, startPoint y: 384, endPoint x: 451, endPoint y: 376, distance: 92.1
click at [451, 376] on div "Trying to reach [DOMAIN_NAME] Connected again... 0% clear filter new 1" at bounding box center [420, 229] width 840 height 458
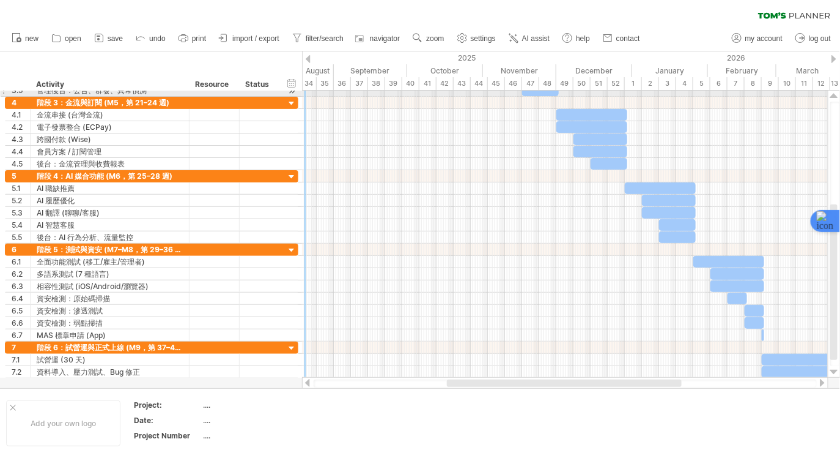
click at [508, 248] on div at bounding box center [565, 249] width 526 height 12
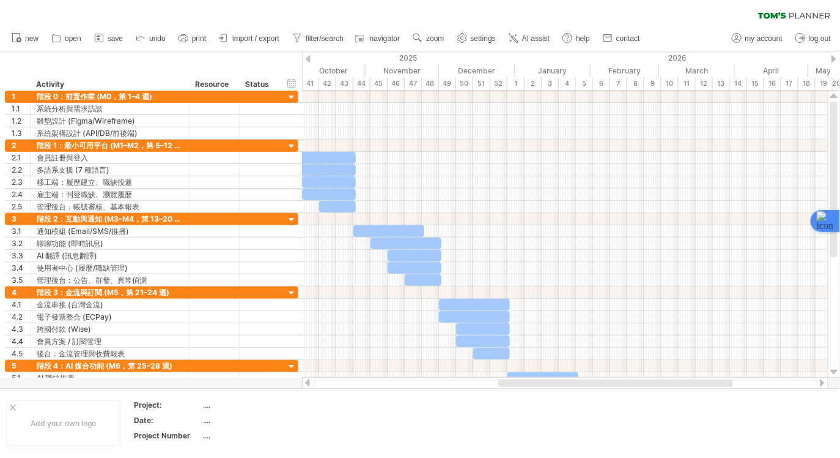
drag, startPoint x: 563, startPoint y: 380, endPoint x: 614, endPoint y: 387, distance: 51.8
click at [614, 387] on div at bounding box center [565, 383] width 527 height 12
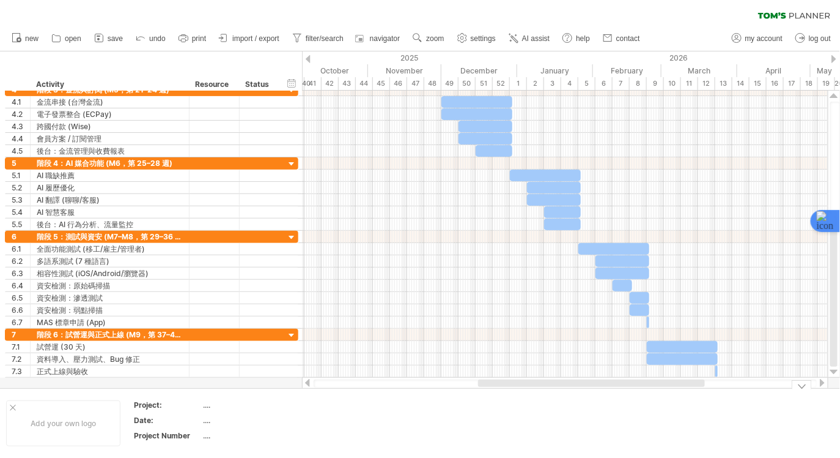
drag, startPoint x: 514, startPoint y: 384, endPoint x: 519, endPoint y: 393, distance: 10.7
click at [519, 393] on div "Trying to reach [DOMAIN_NAME] Connected again... 0% clear filter new 1" at bounding box center [420, 229] width 840 height 458
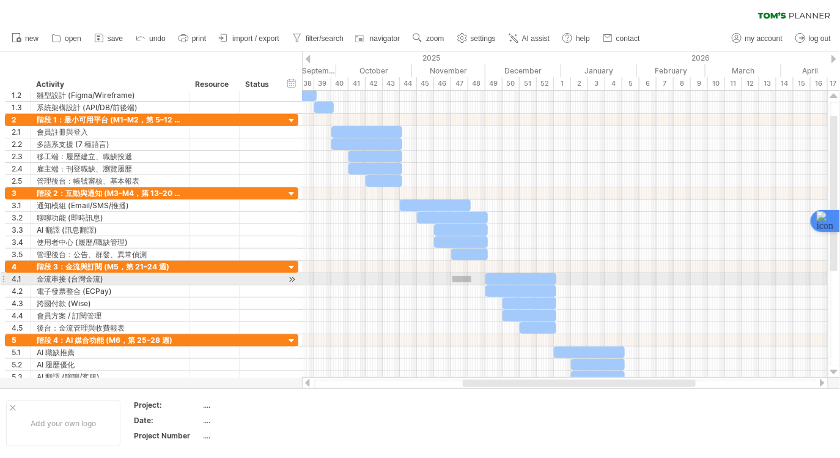
drag, startPoint x: 453, startPoint y: 276, endPoint x: 442, endPoint y: 282, distance: 12.6
click at [442, 282] on div at bounding box center [565, 279] width 526 height 12
drag, startPoint x: 430, startPoint y: 282, endPoint x: 453, endPoint y: 283, distance: 22.7
click at [453, 283] on div at bounding box center [565, 279] width 526 height 12
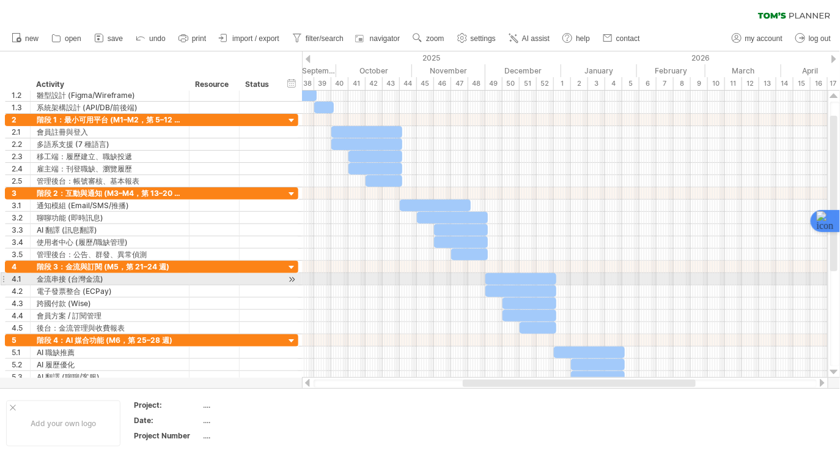
click at [443, 283] on div at bounding box center [565, 279] width 526 height 12
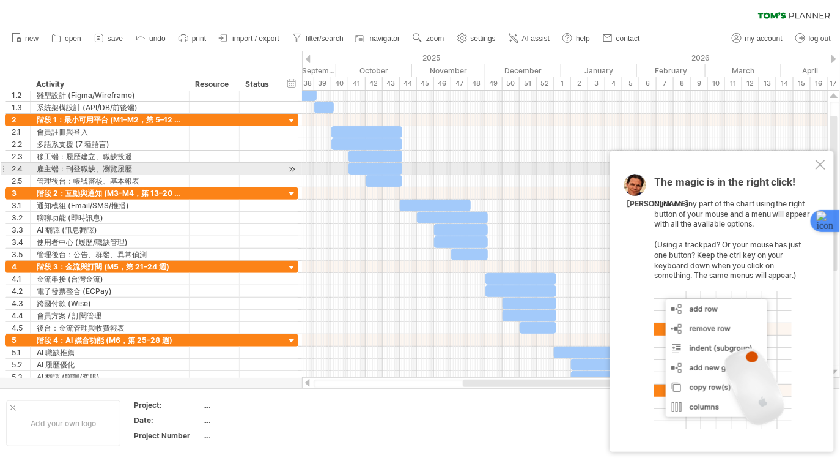
click at [820, 169] on div at bounding box center [821, 165] width 10 height 10
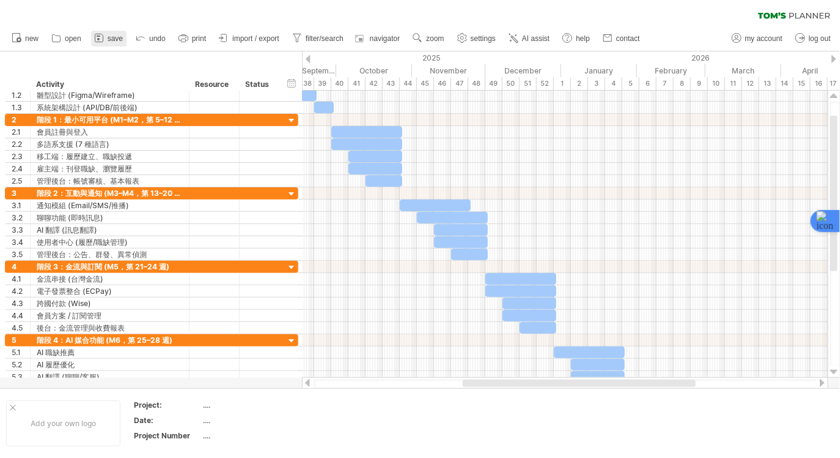
click at [117, 41] on span "save" at bounding box center [115, 38] width 15 height 9
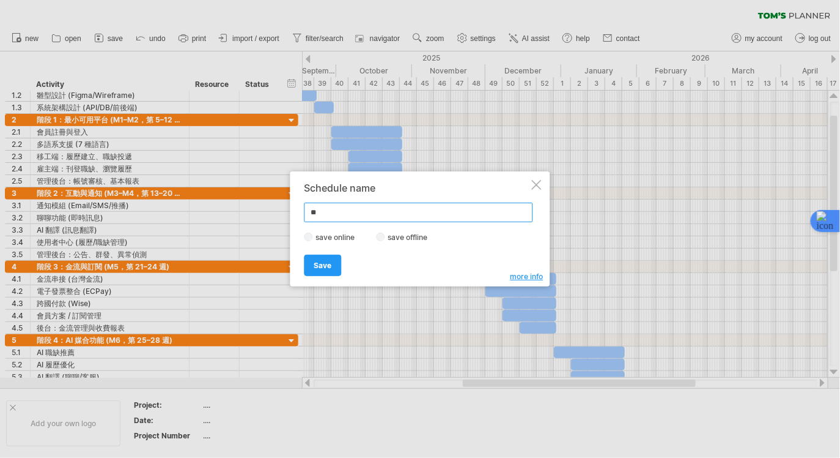
type input "*"
type input "****"
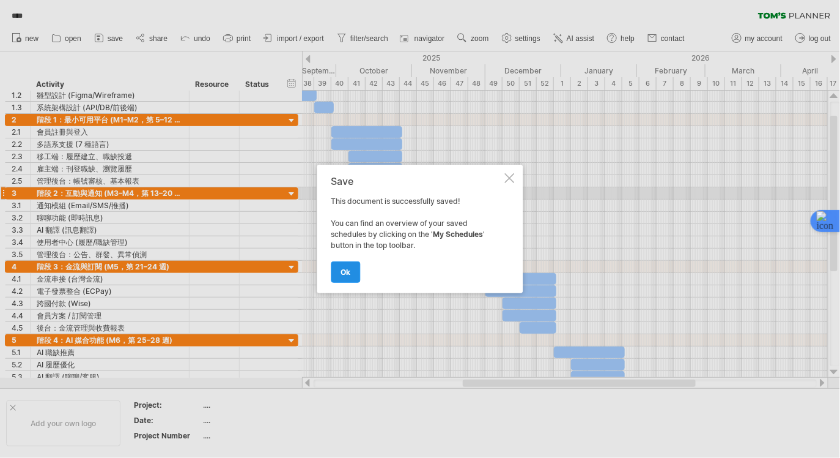
click at [339, 266] on link "ok" at bounding box center [346, 271] width 29 height 21
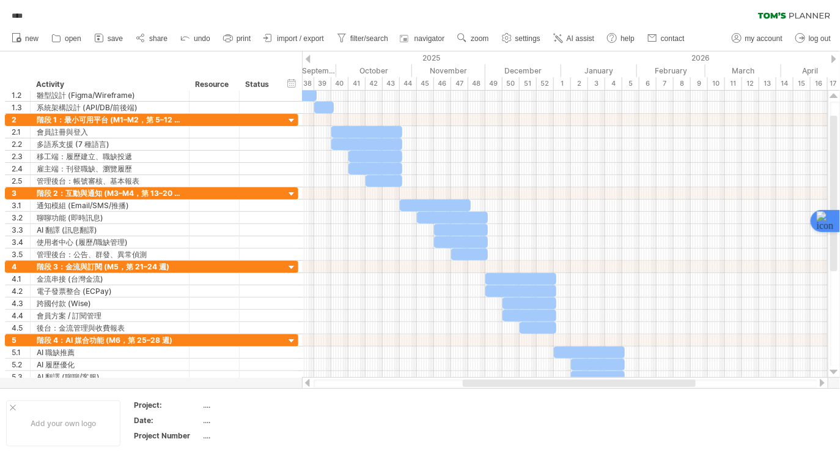
click at [768, 7] on div "**** clear filter reapply filter" at bounding box center [420, 13] width 840 height 26
click at [776, 15] on icon at bounding box center [772, 15] width 28 height 6
